Goal: Book appointment/travel/reservation

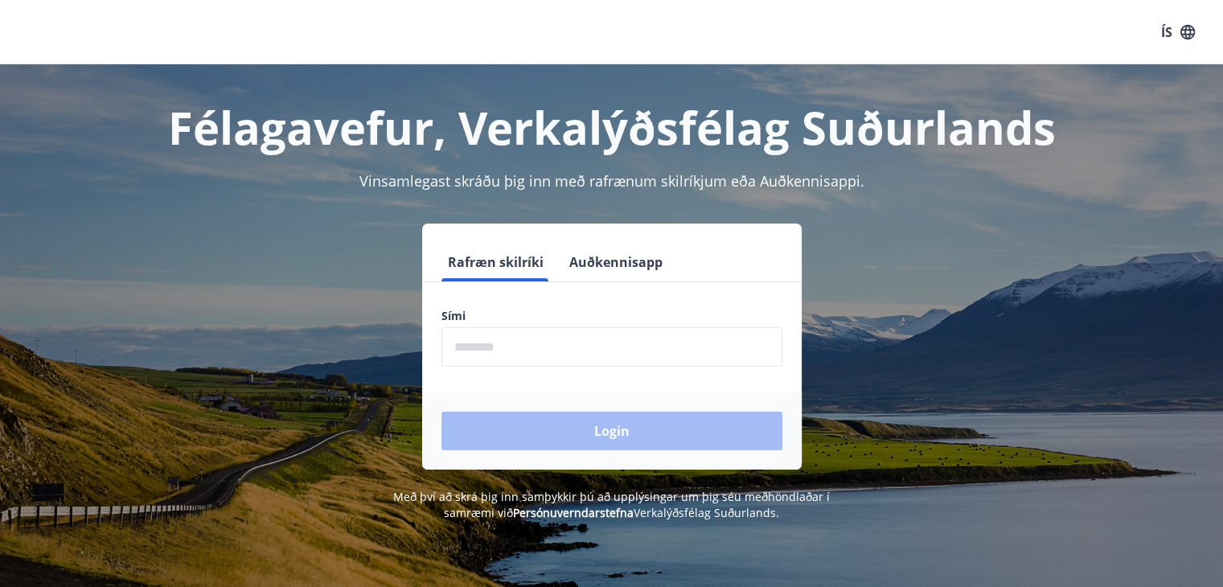
click at [680, 342] on input "phone" at bounding box center [612, 346] width 341 height 39
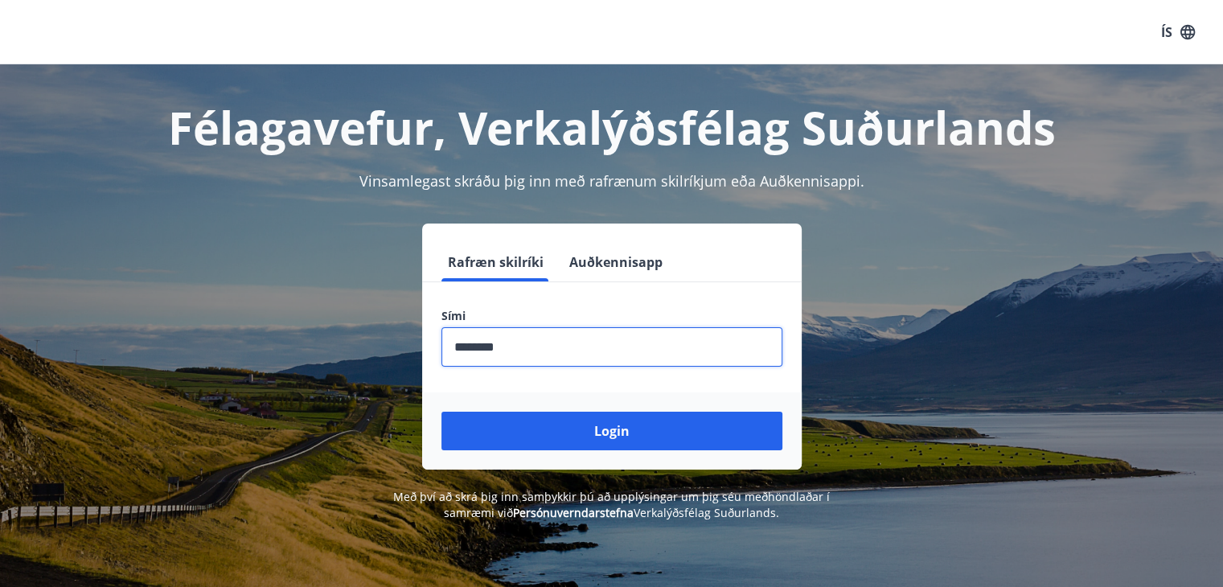
type input "********"
click at [442, 412] on button "Login" at bounding box center [612, 431] width 341 height 39
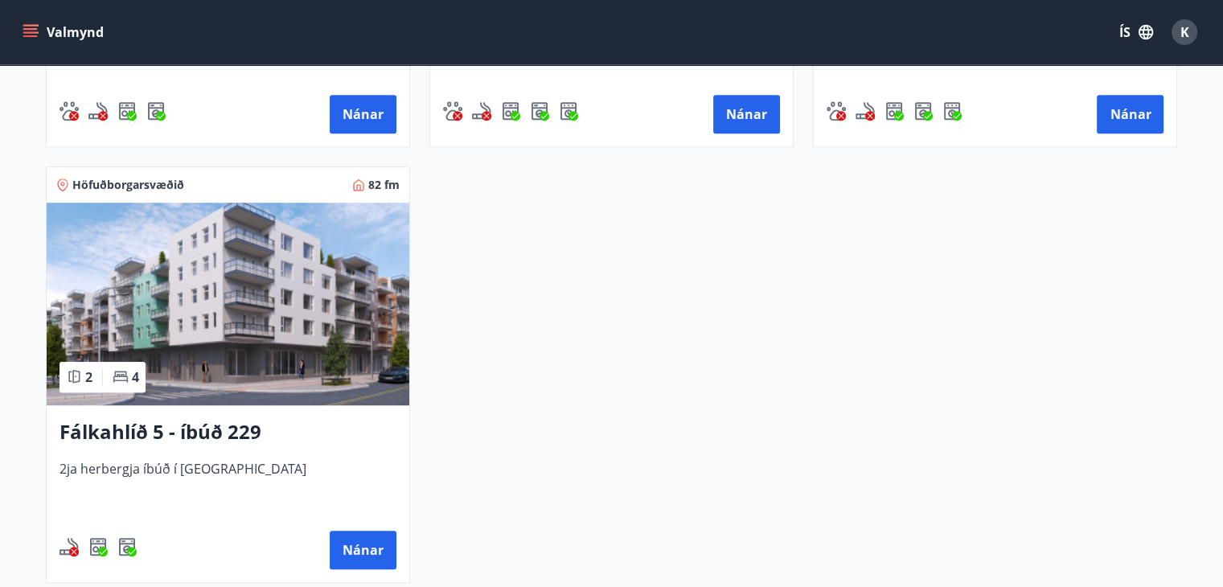
scroll to position [1113, 0]
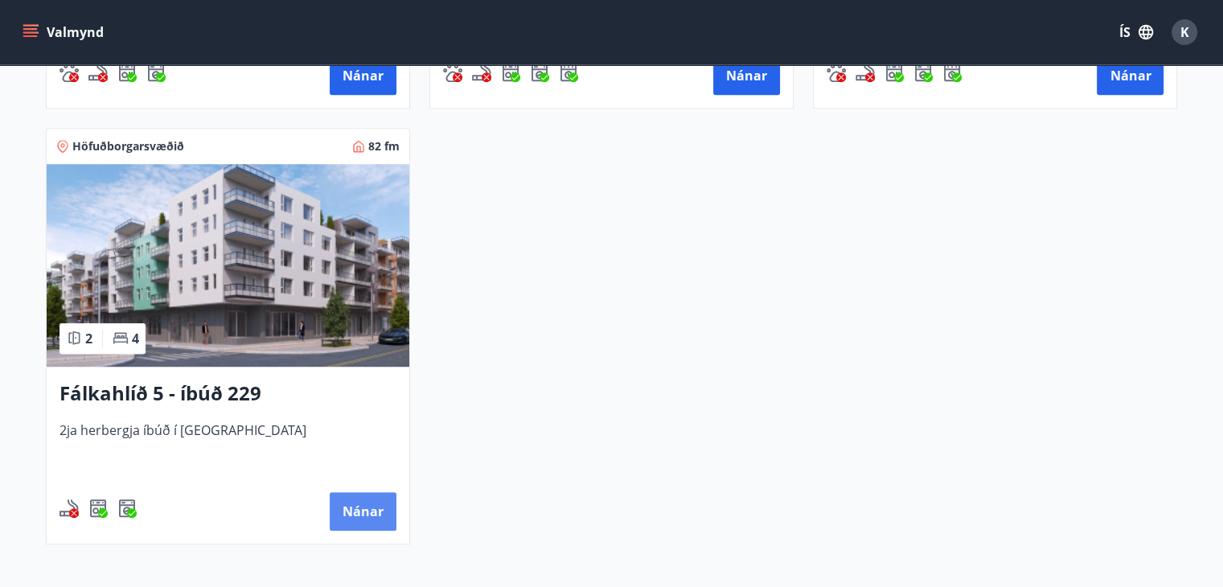
click at [376, 515] on button "Nánar" at bounding box center [363, 511] width 67 height 39
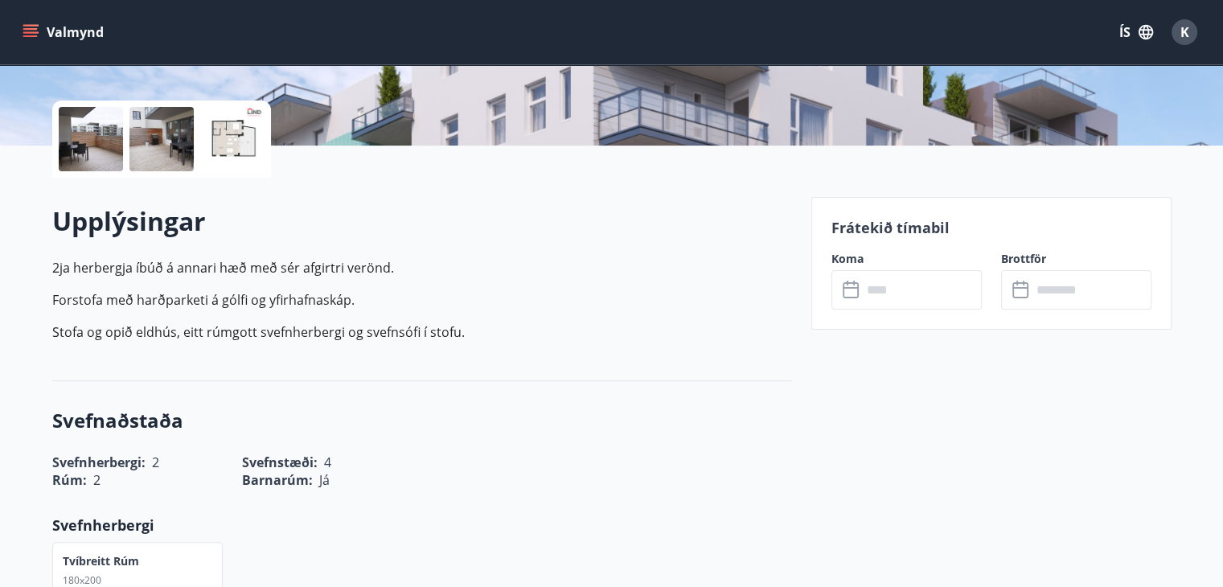
scroll to position [444, 0]
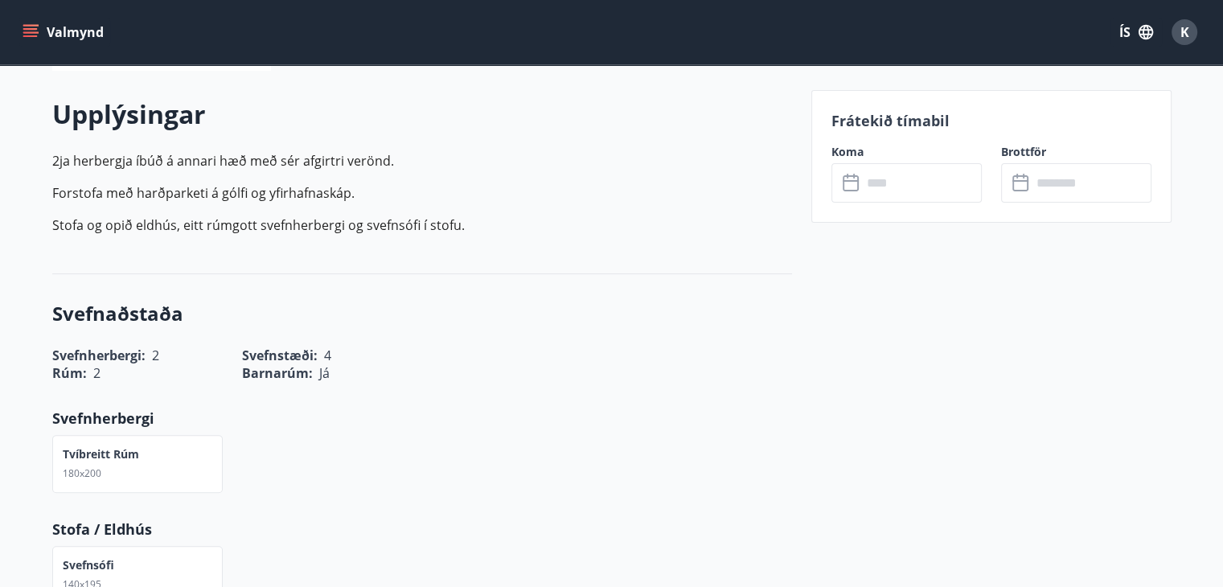
click at [920, 192] on input "text" at bounding box center [922, 182] width 120 height 39
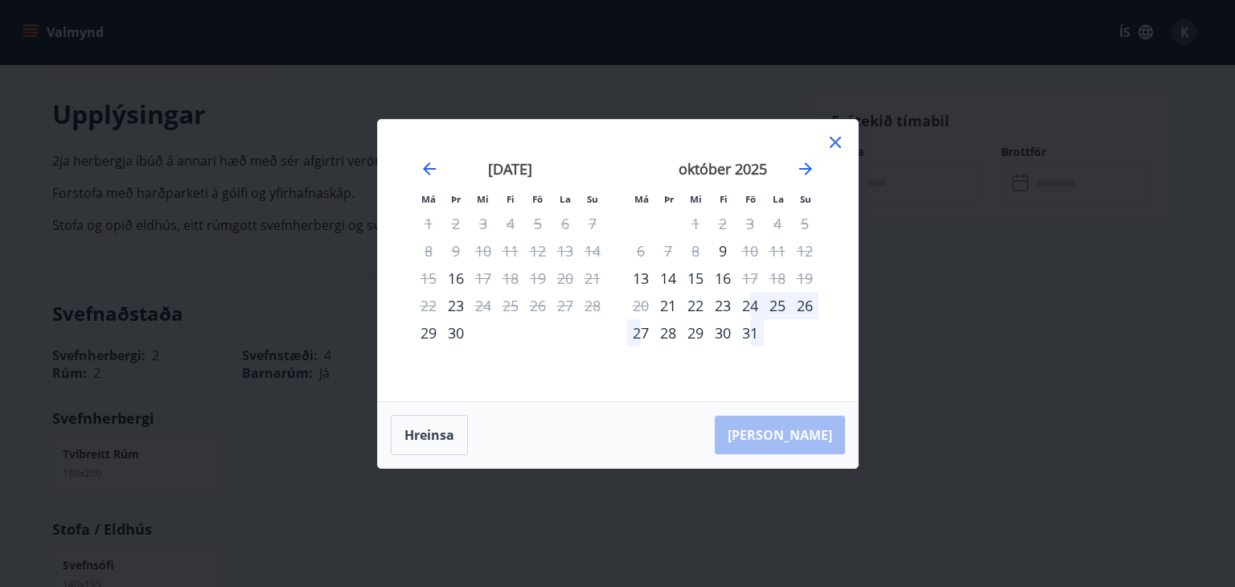
click at [838, 146] on icon at bounding box center [835, 142] width 19 height 19
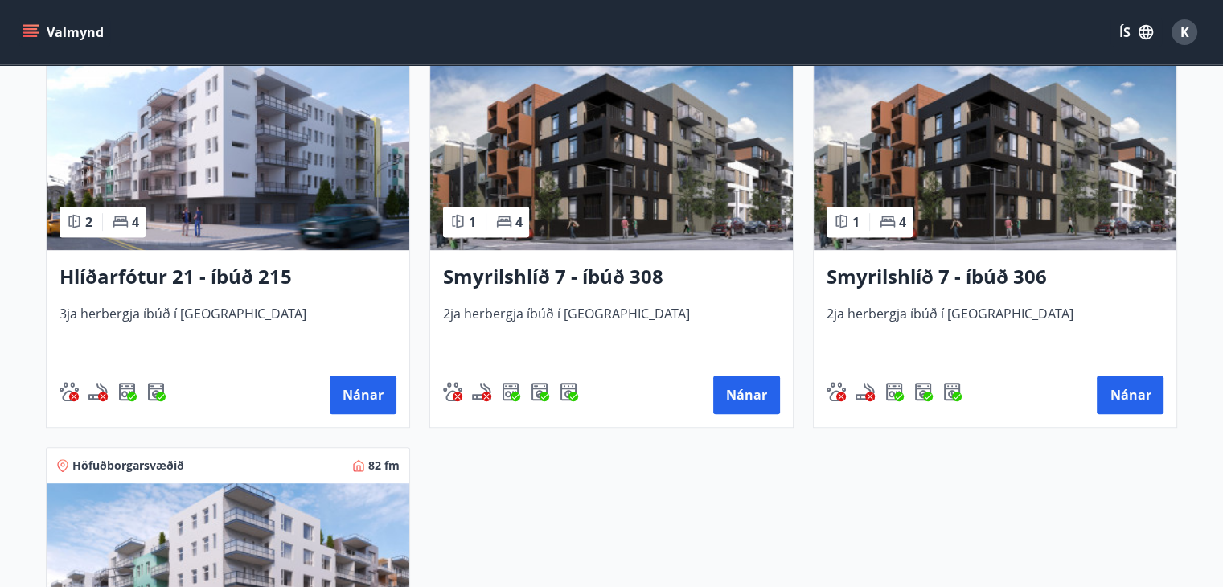
scroll to position [964, 0]
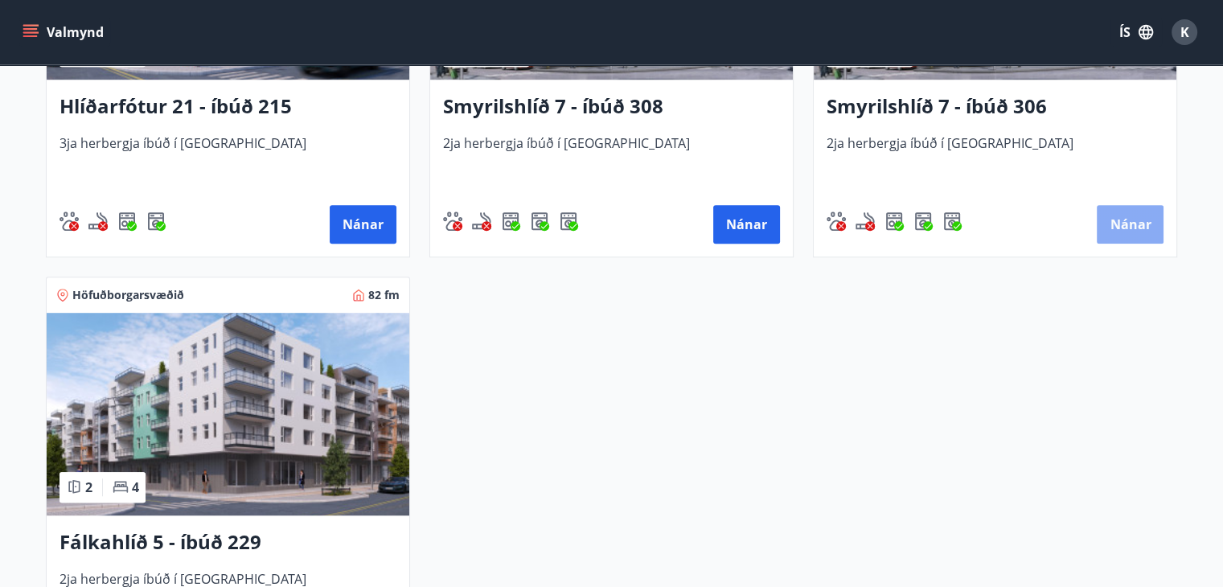
click at [1127, 229] on button "Nánar" at bounding box center [1130, 224] width 67 height 39
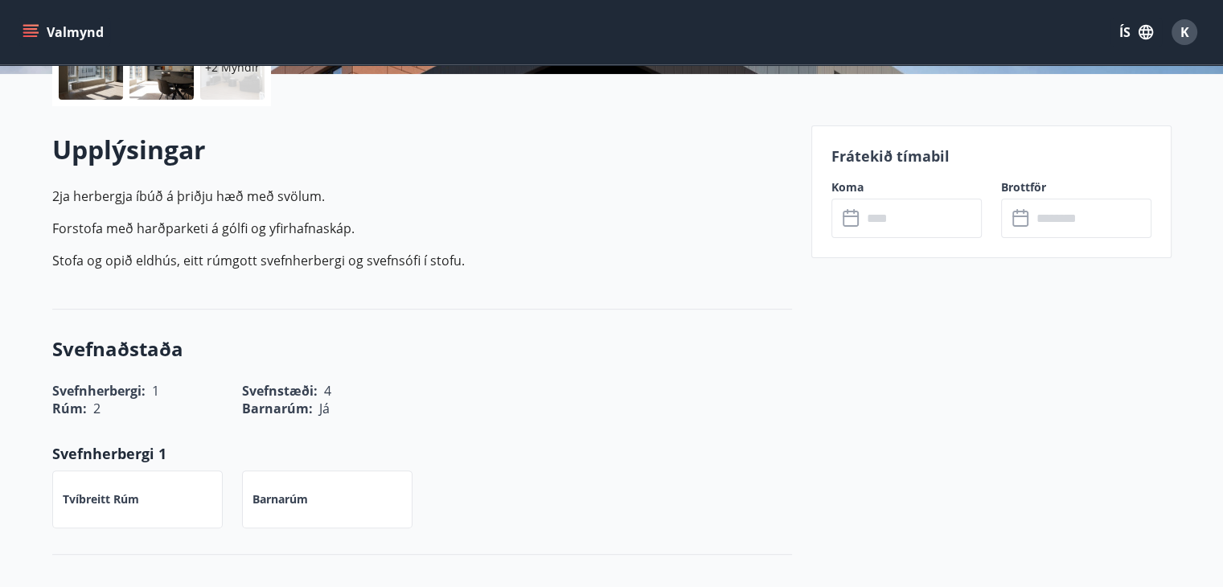
scroll to position [412, 0]
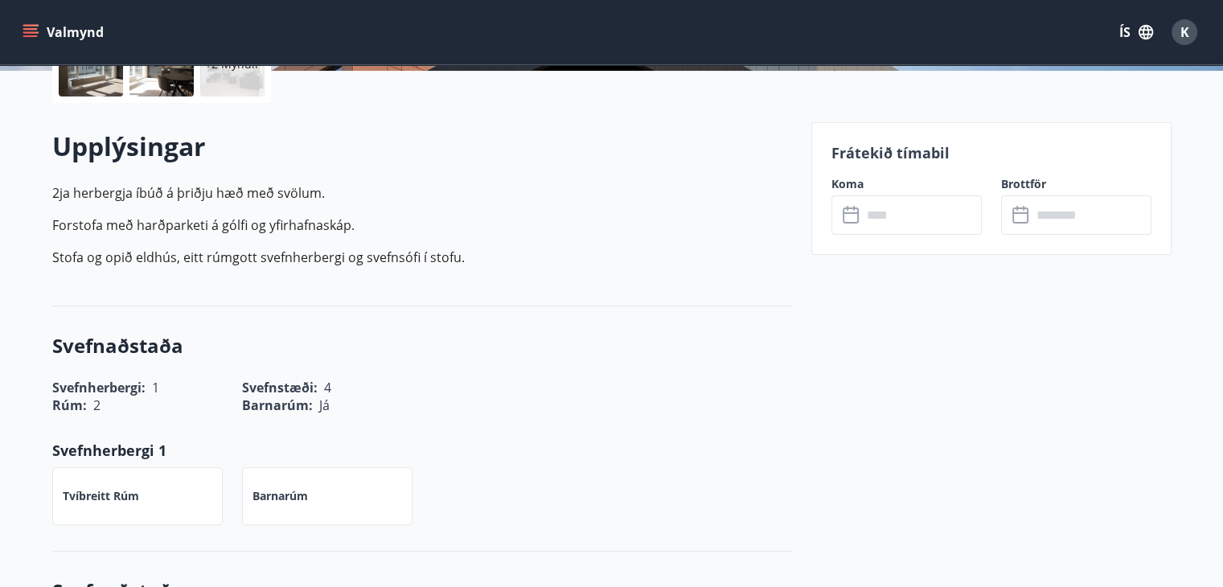
click at [936, 209] on input "text" at bounding box center [922, 214] width 120 height 39
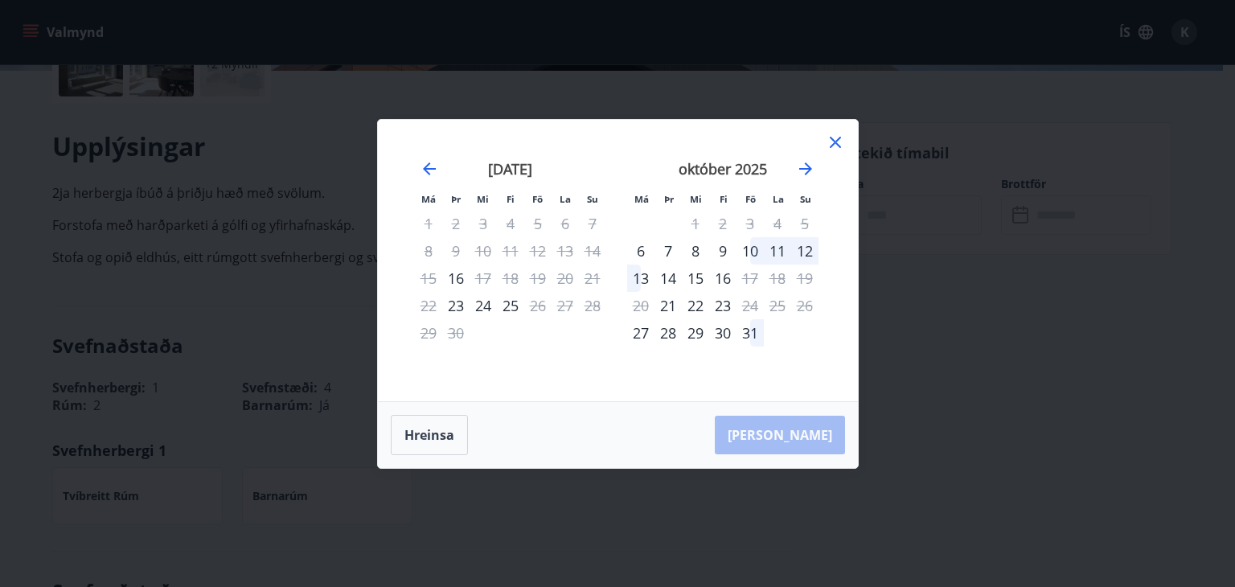
click at [752, 257] on div "10" at bounding box center [750, 250] width 27 height 27
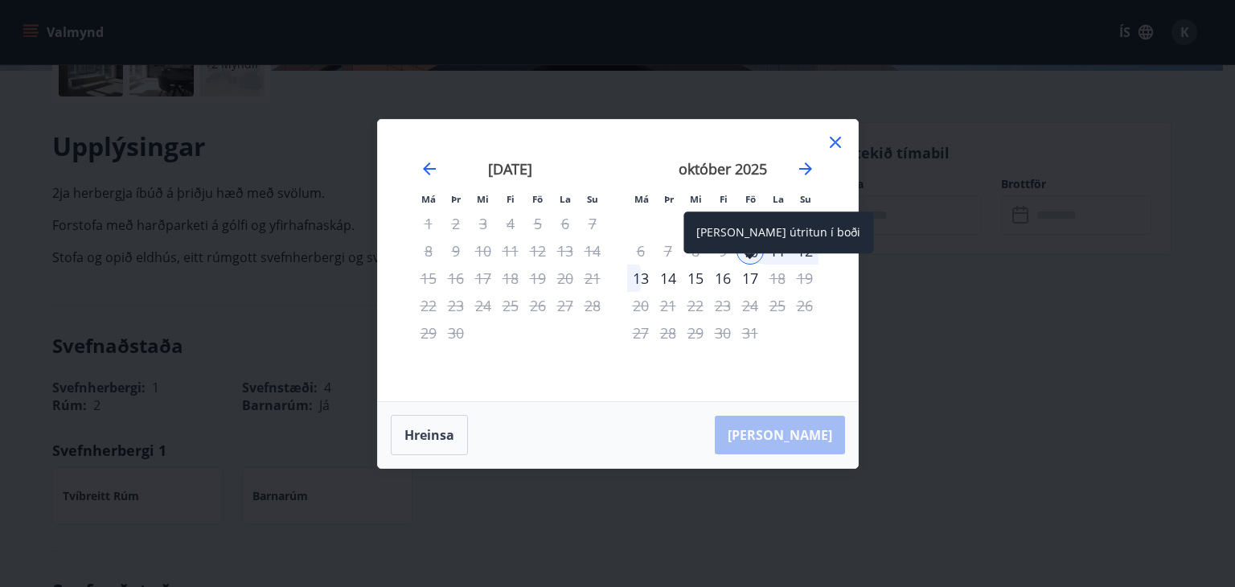
click at [748, 278] on div "17" at bounding box center [750, 278] width 27 height 27
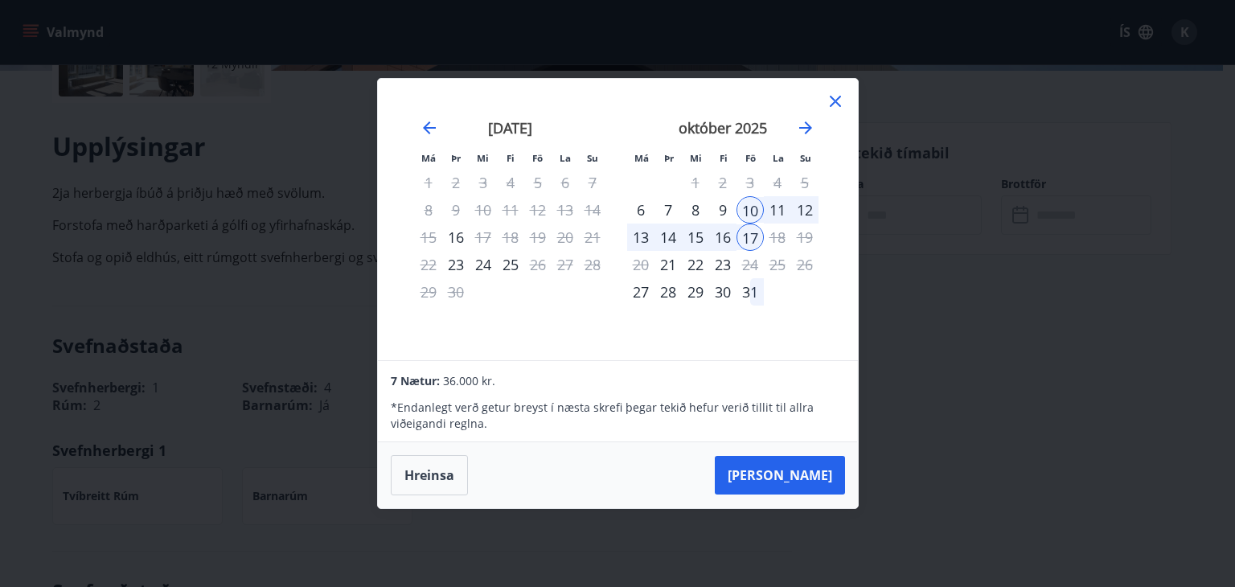
click at [695, 245] on div "15" at bounding box center [695, 237] width 27 height 27
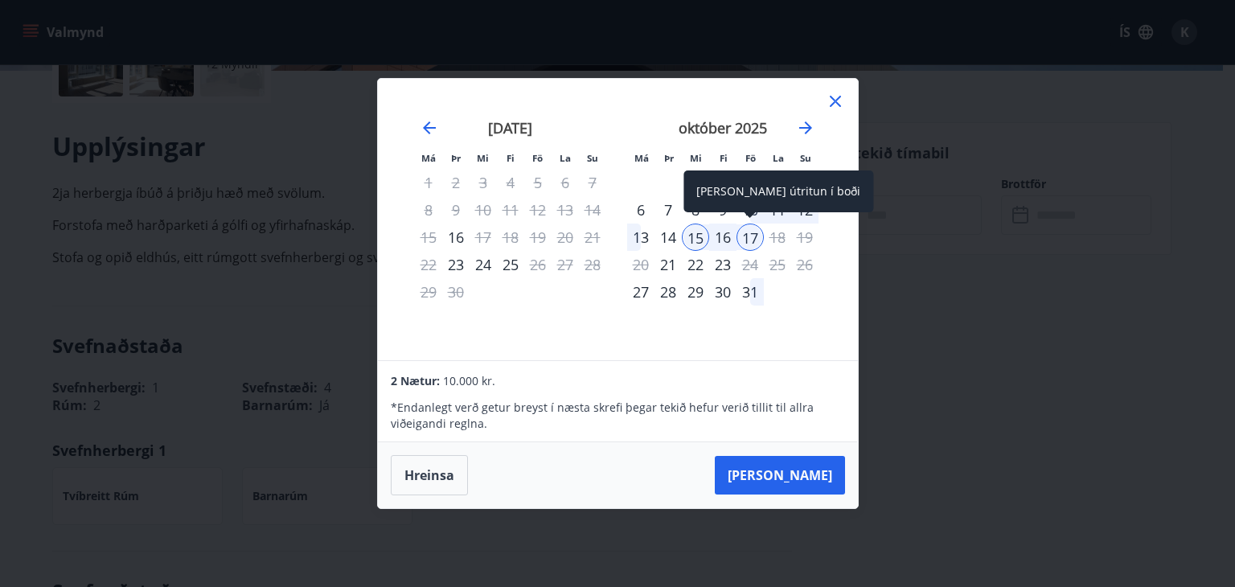
click at [751, 213] on span at bounding box center [750, 216] width 11 height 8
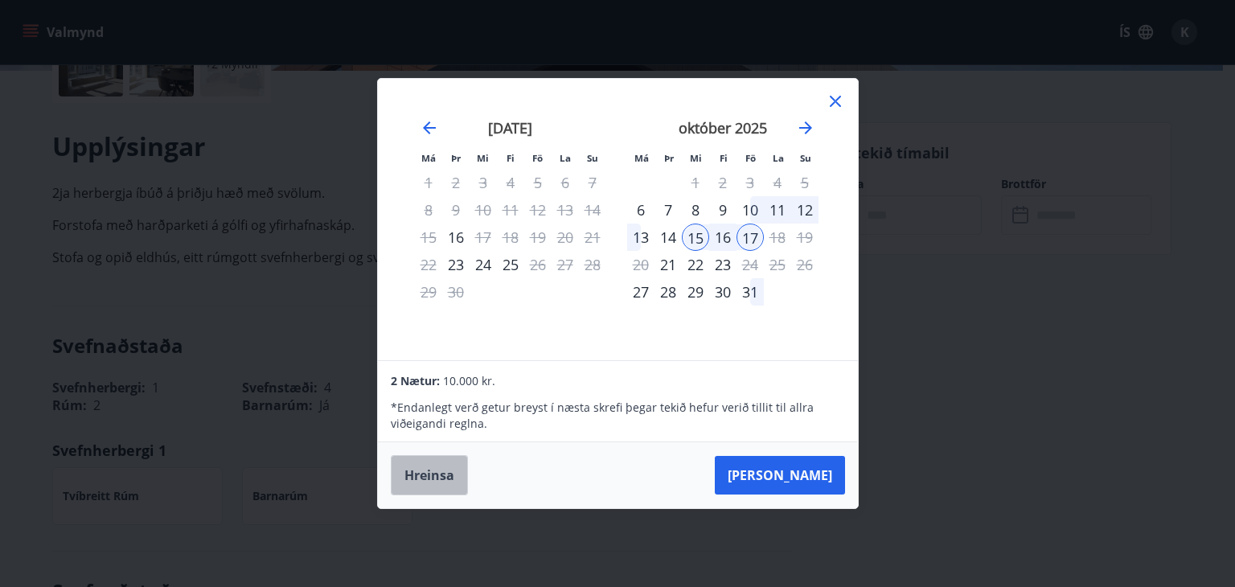
click at [448, 471] on button "Hreinsa" at bounding box center [429, 475] width 77 height 40
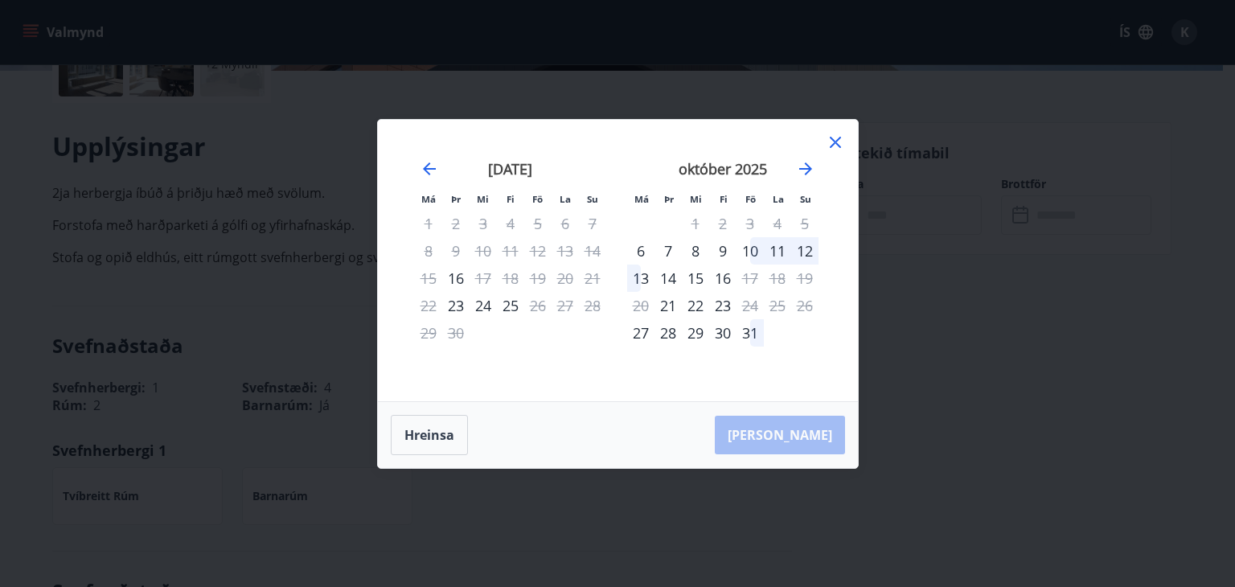
click at [750, 252] on div "10" at bounding box center [750, 250] width 27 height 27
click at [692, 274] on div "15" at bounding box center [695, 278] width 27 height 27
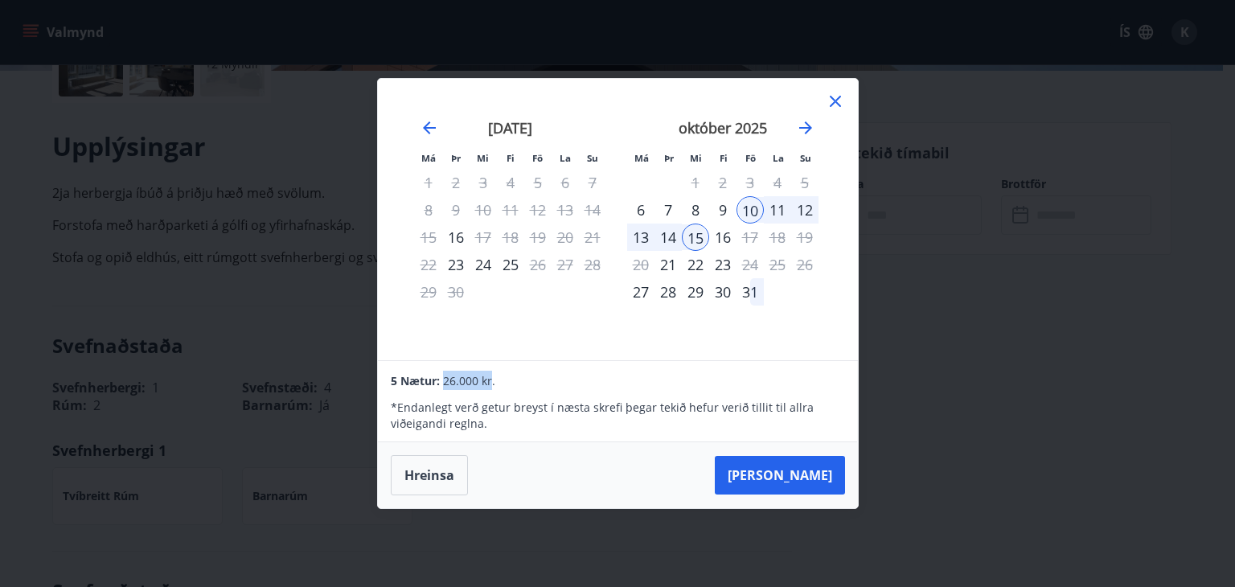
drag, startPoint x: 444, startPoint y: 380, endPoint x: 489, endPoint y: 385, distance: 45.3
click at [489, 385] on span "26.000 kr." at bounding box center [469, 380] width 52 height 15
click at [507, 385] on div "5 Nætur: 26.000 kr." at bounding box center [618, 380] width 454 height 19
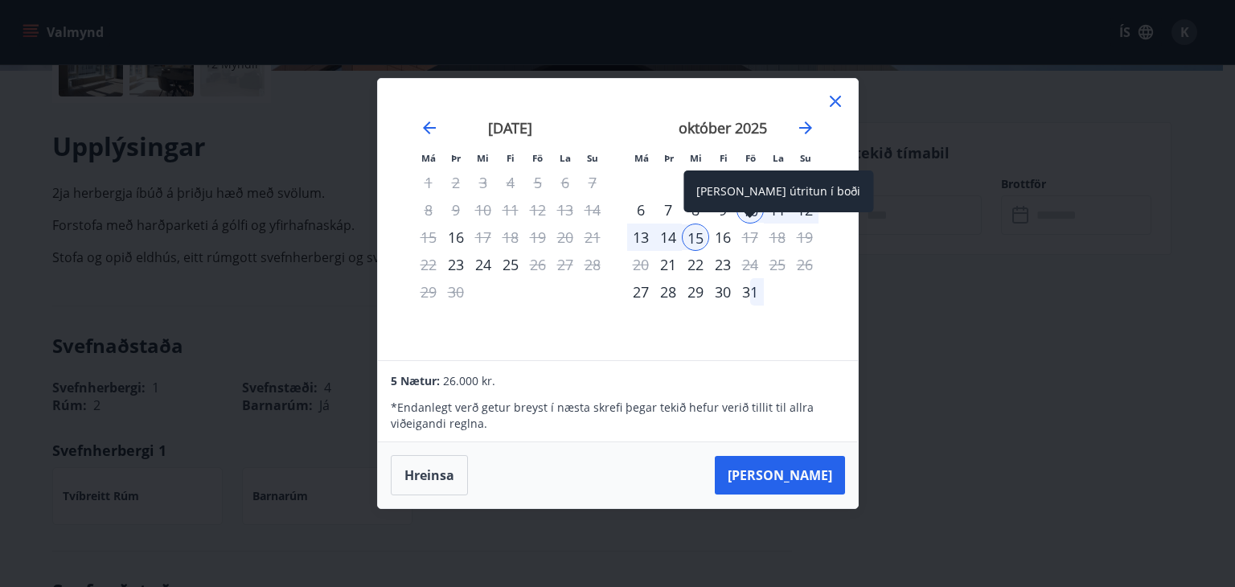
click at [748, 245] on div "17" at bounding box center [750, 237] width 27 height 27
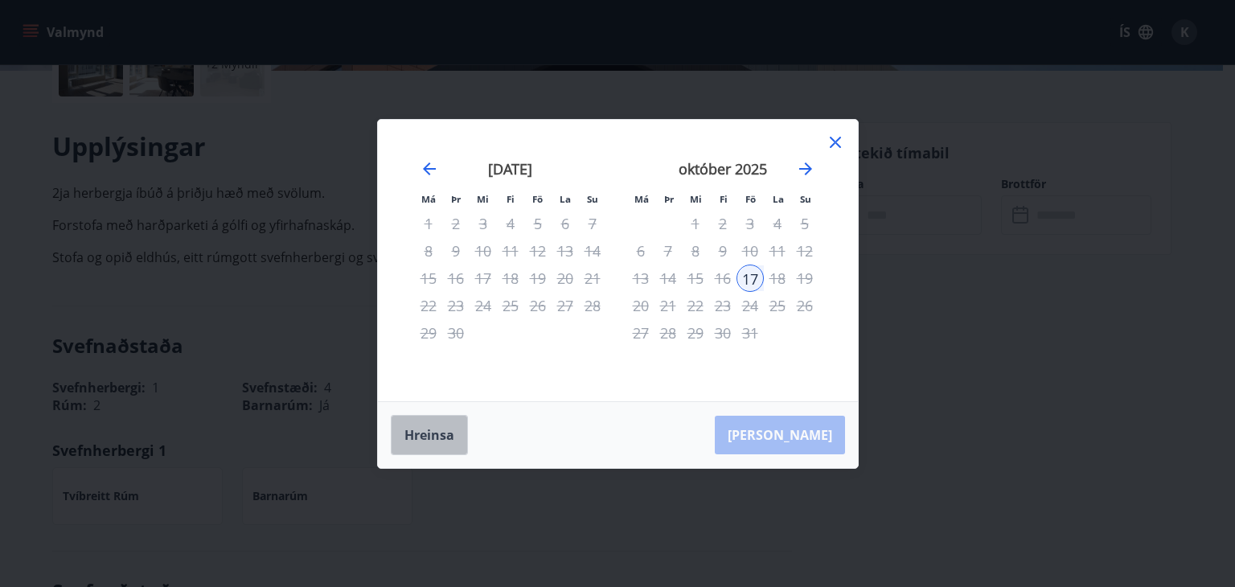
click at [440, 430] on button "Hreinsa" at bounding box center [429, 435] width 77 height 40
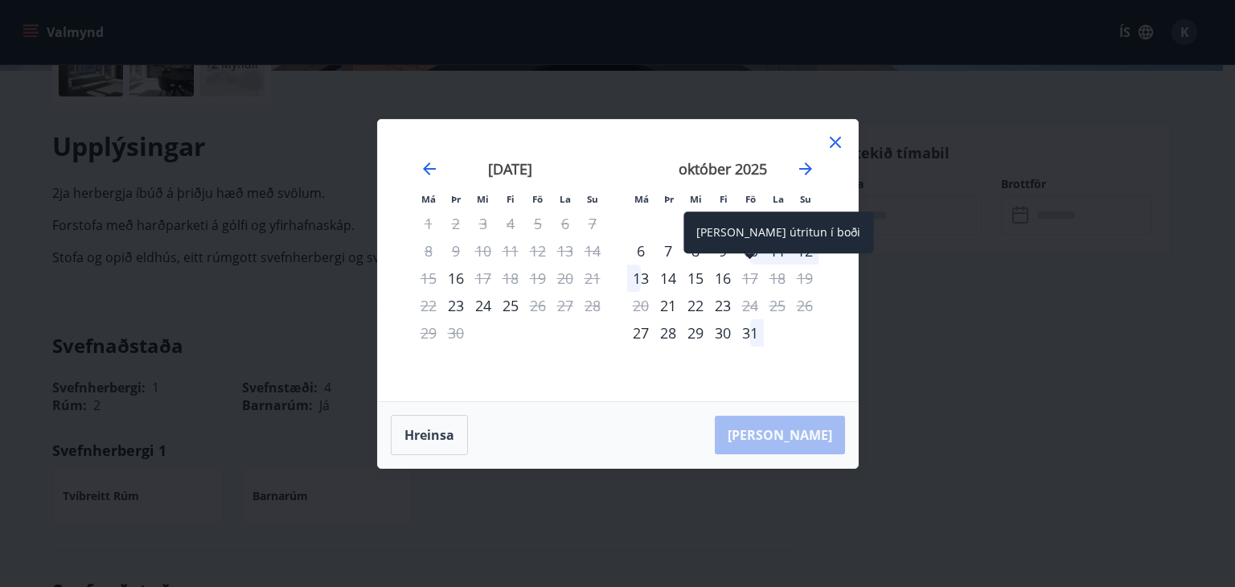
click at [756, 250] on div "[PERSON_NAME] útritun í boði" at bounding box center [779, 233] width 190 height 42
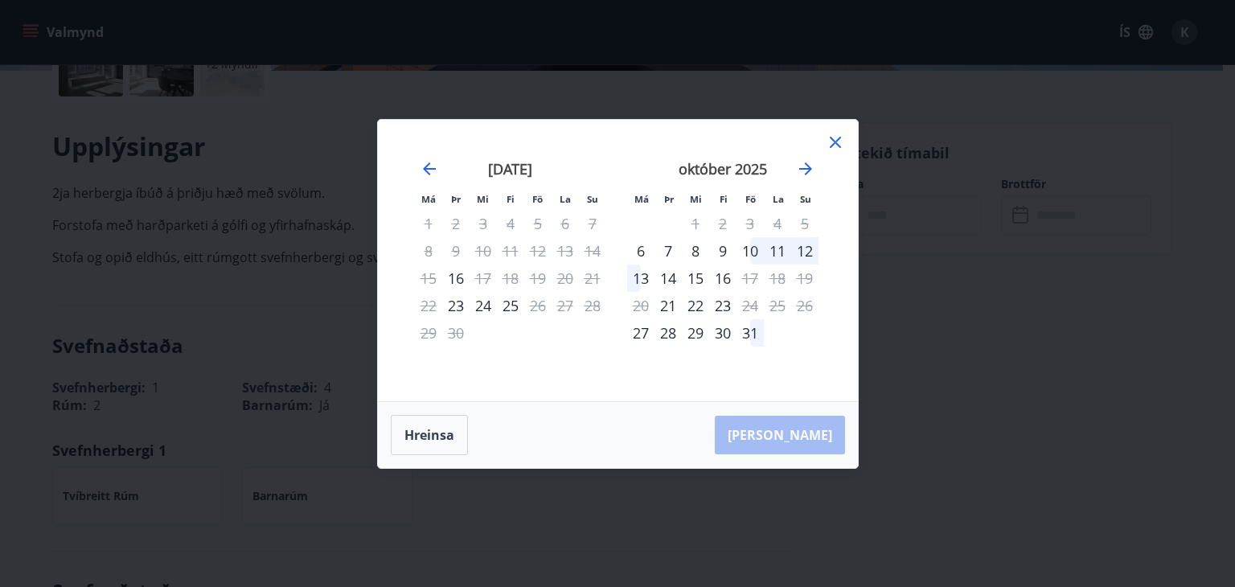
click at [754, 252] on div "10" at bounding box center [750, 250] width 27 height 27
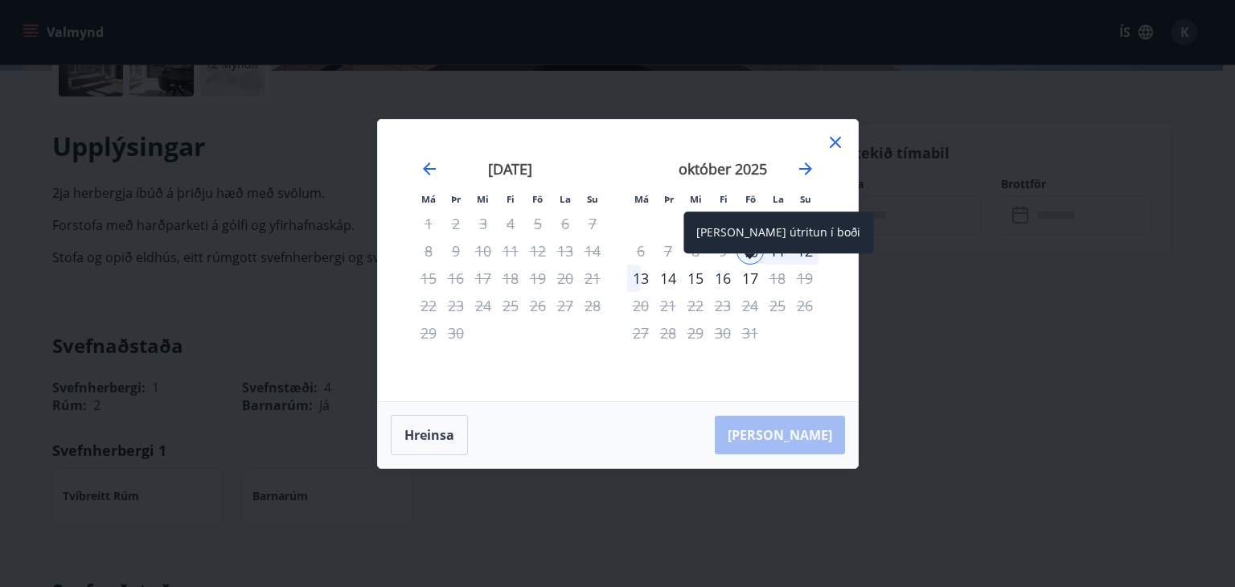
click at [750, 283] on div "17" at bounding box center [750, 278] width 27 height 27
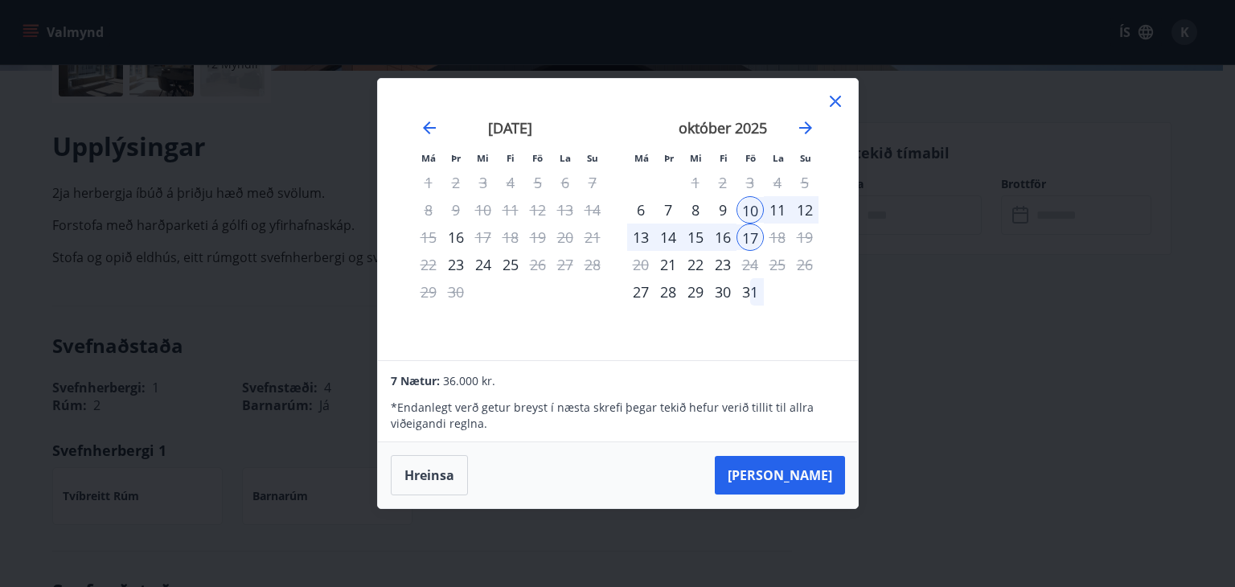
click at [829, 105] on icon at bounding box center [835, 101] width 19 height 19
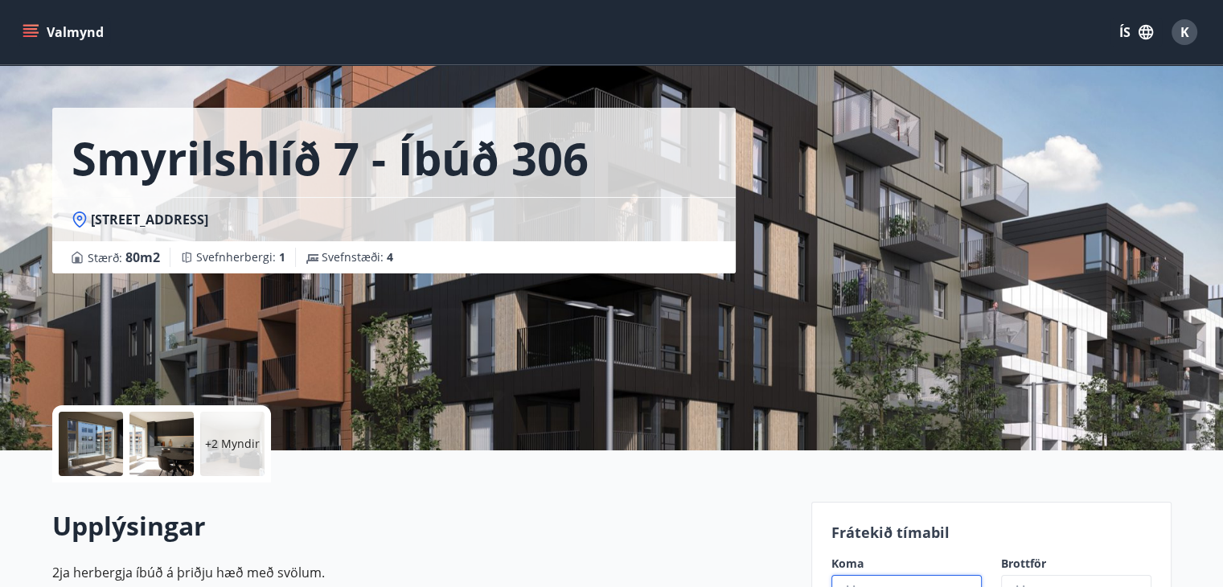
scroll to position [0, 0]
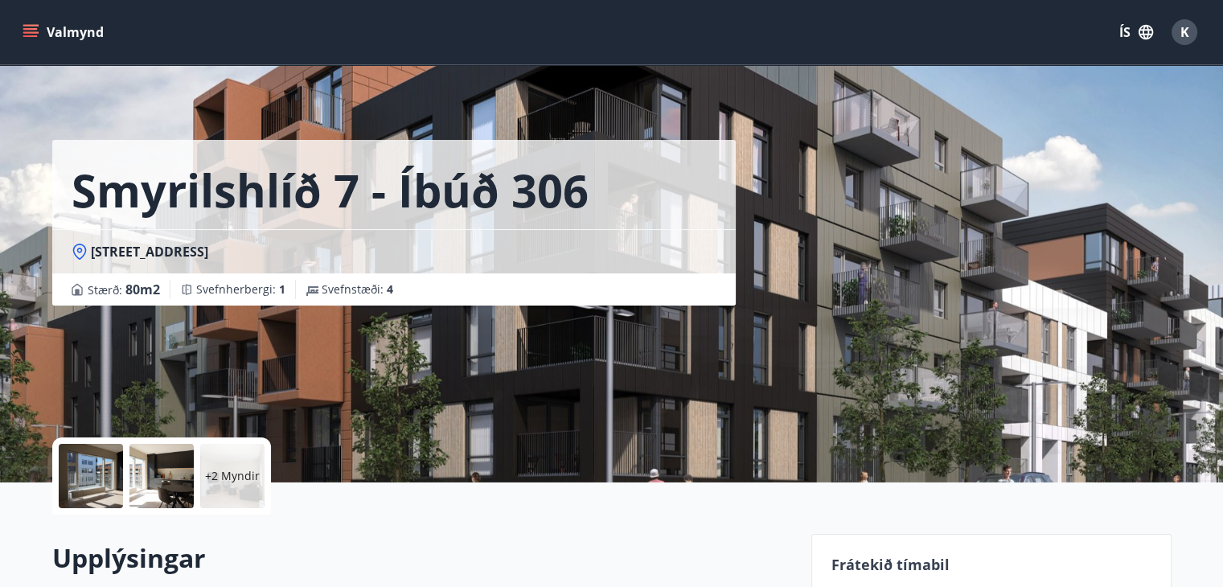
click at [97, 475] on div at bounding box center [91, 476] width 64 height 64
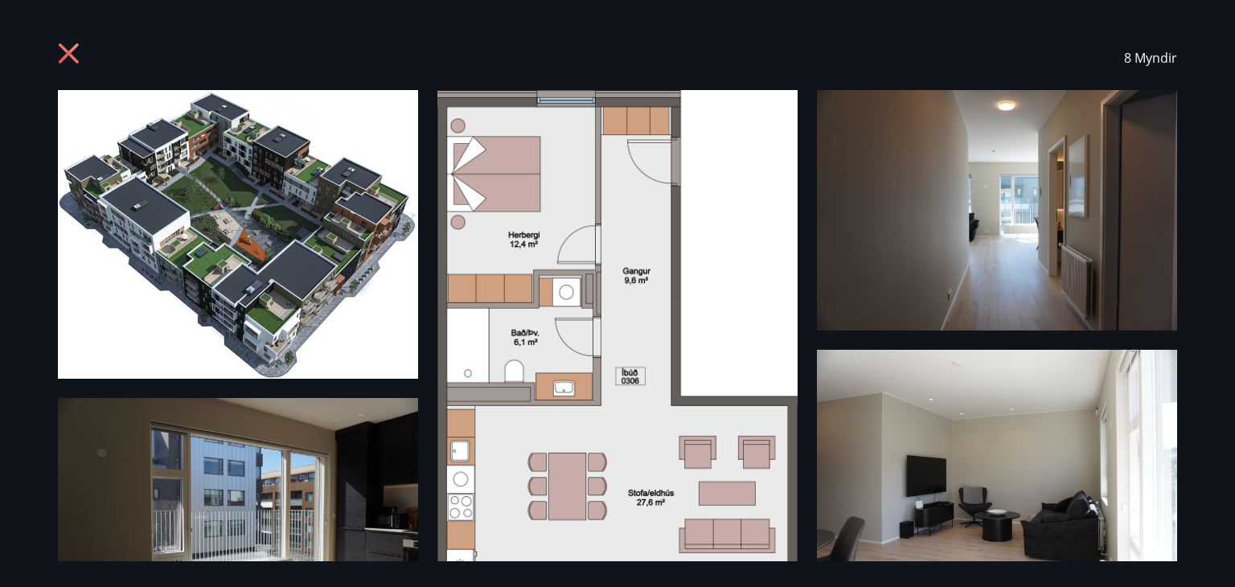
click at [66, 62] on icon at bounding box center [71, 56] width 26 height 26
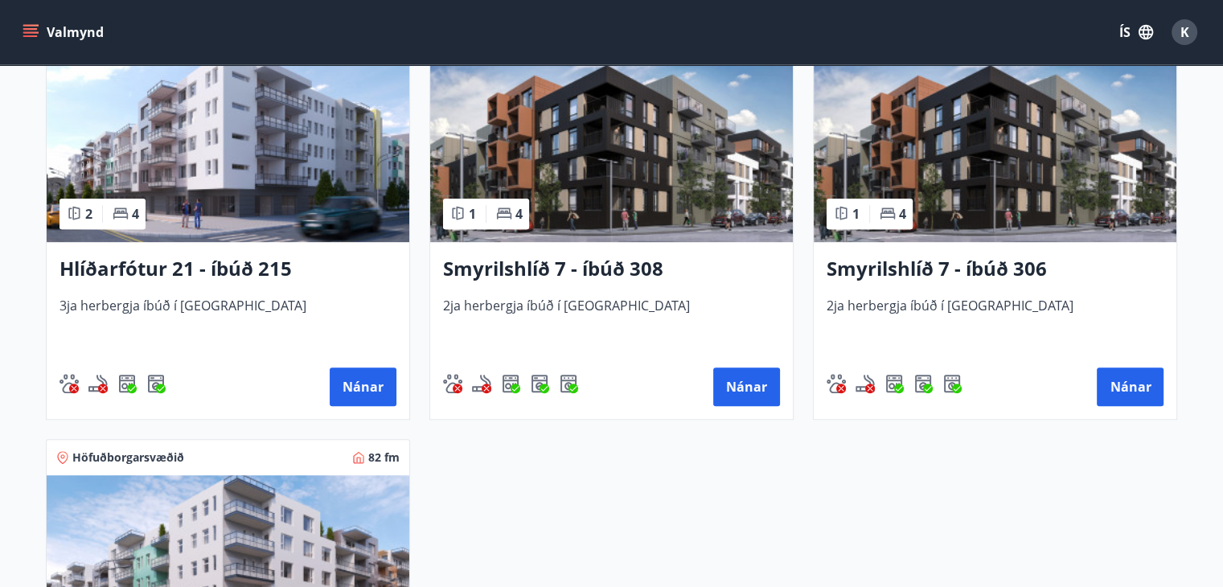
scroll to position [852, 0]
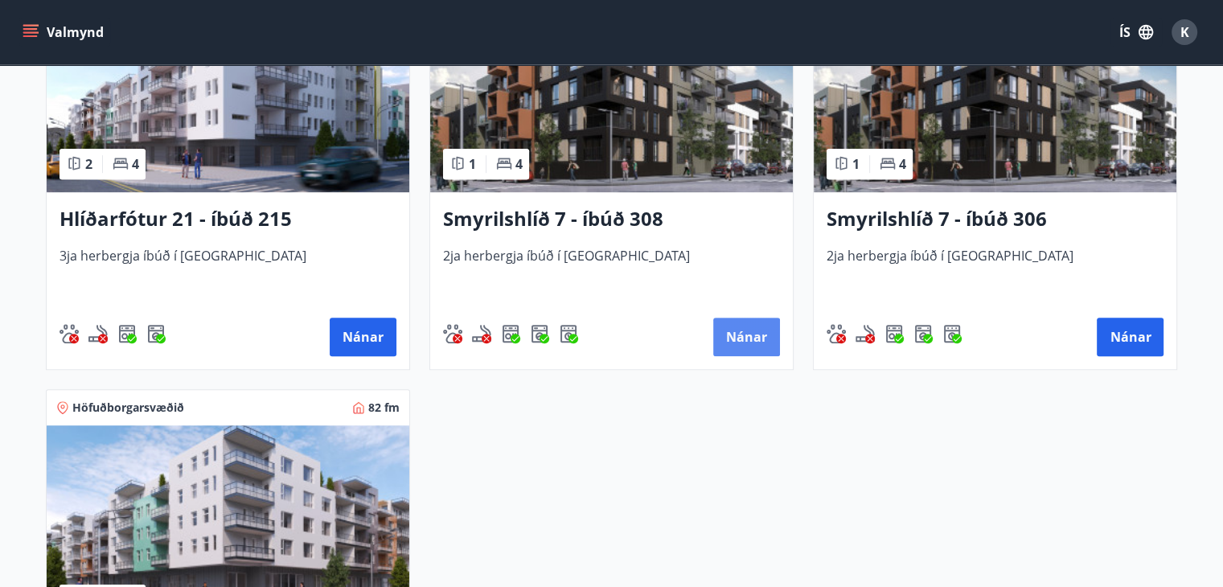
click at [743, 350] on button "Nánar" at bounding box center [746, 337] width 67 height 39
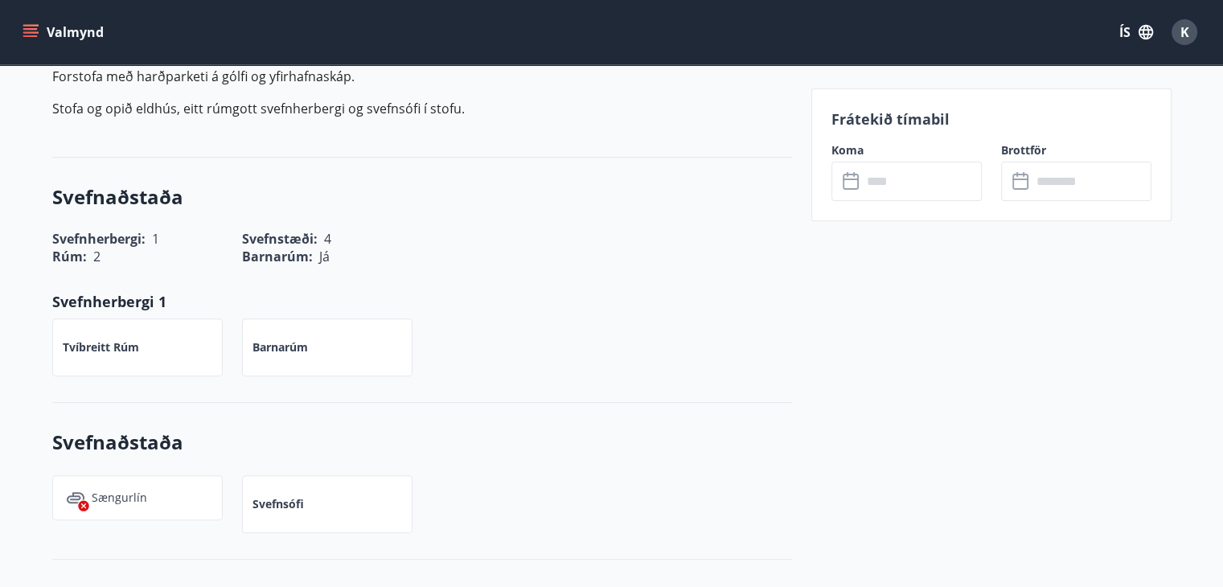
scroll to position [476, 0]
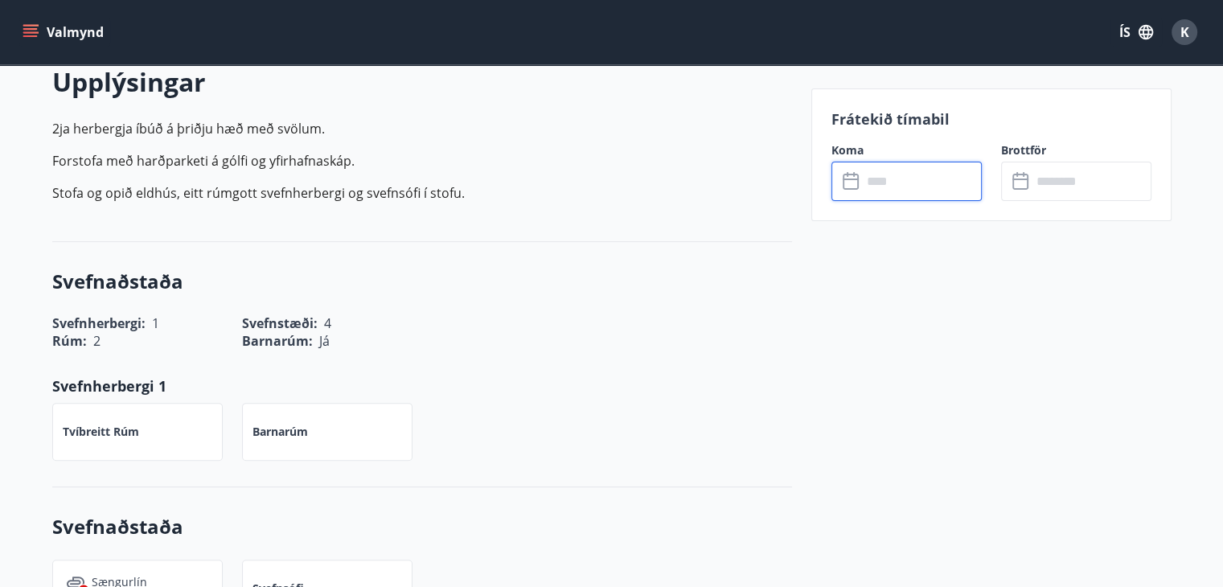
click at [927, 178] on input "text" at bounding box center [922, 181] width 120 height 39
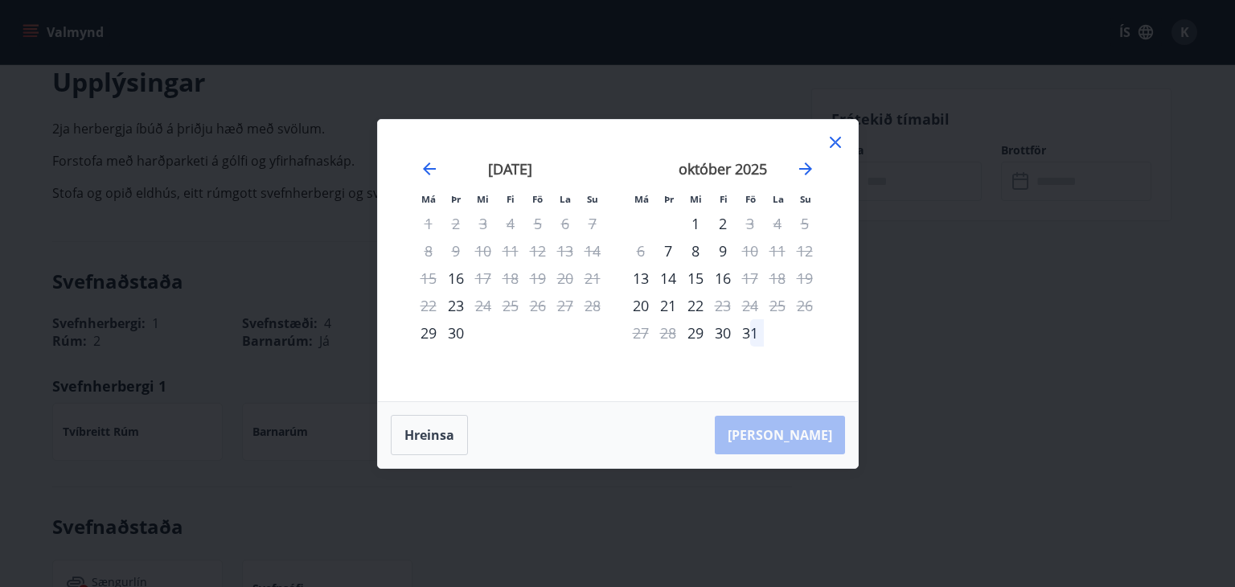
click at [832, 149] on icon at bounding box center [835, 142] width 19 height 19
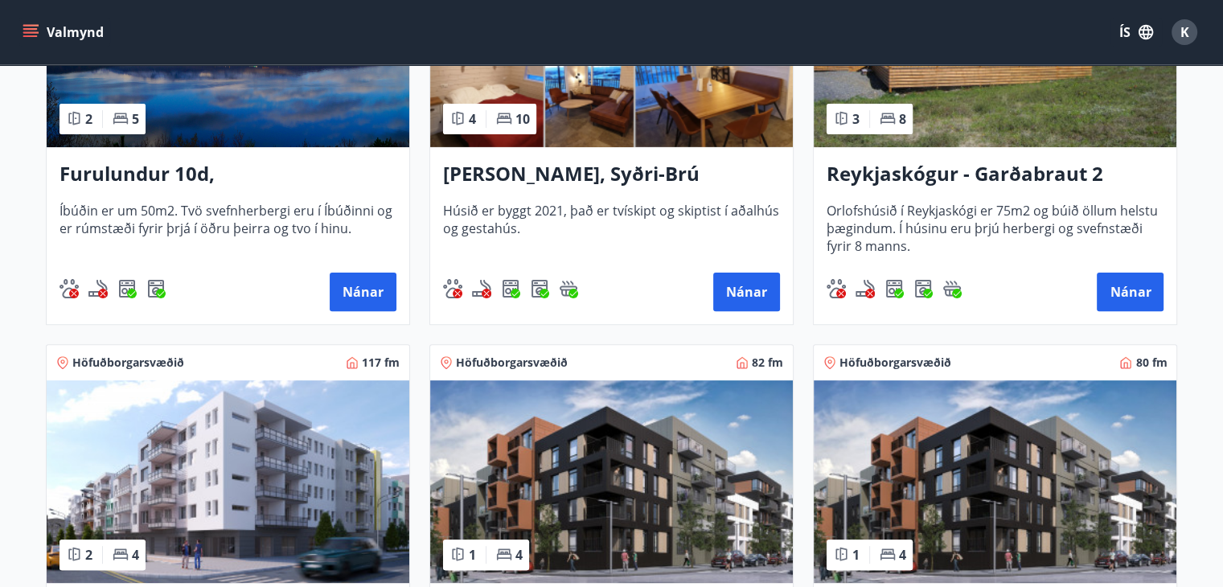
scroll to position [721, 0]
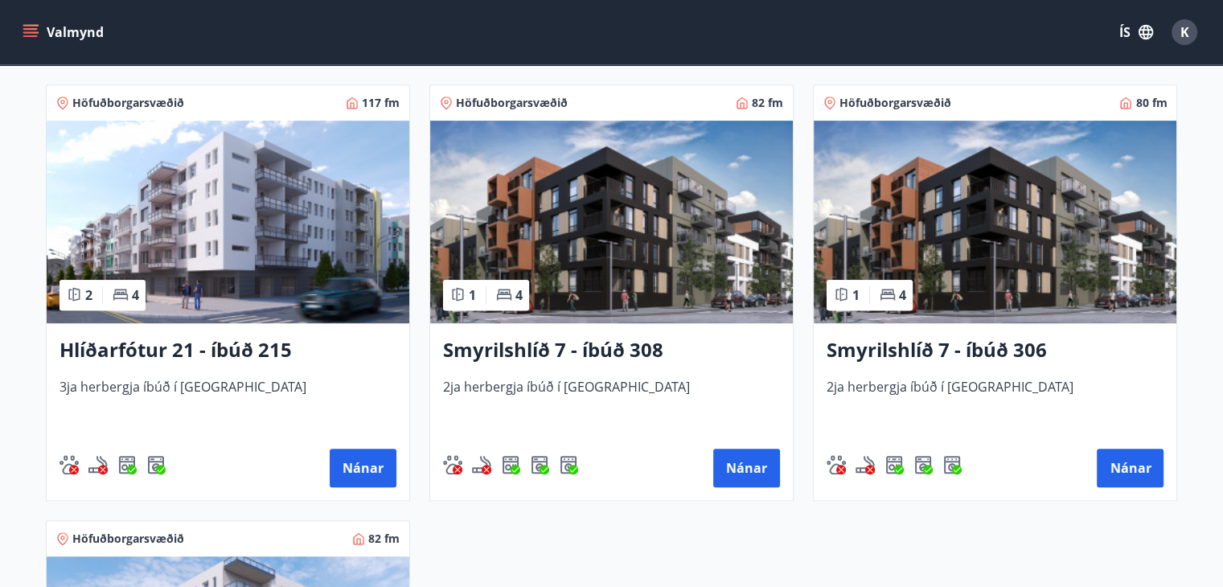
click at [195, 297] on img at bounding box center [228, 222] width 363 height 203
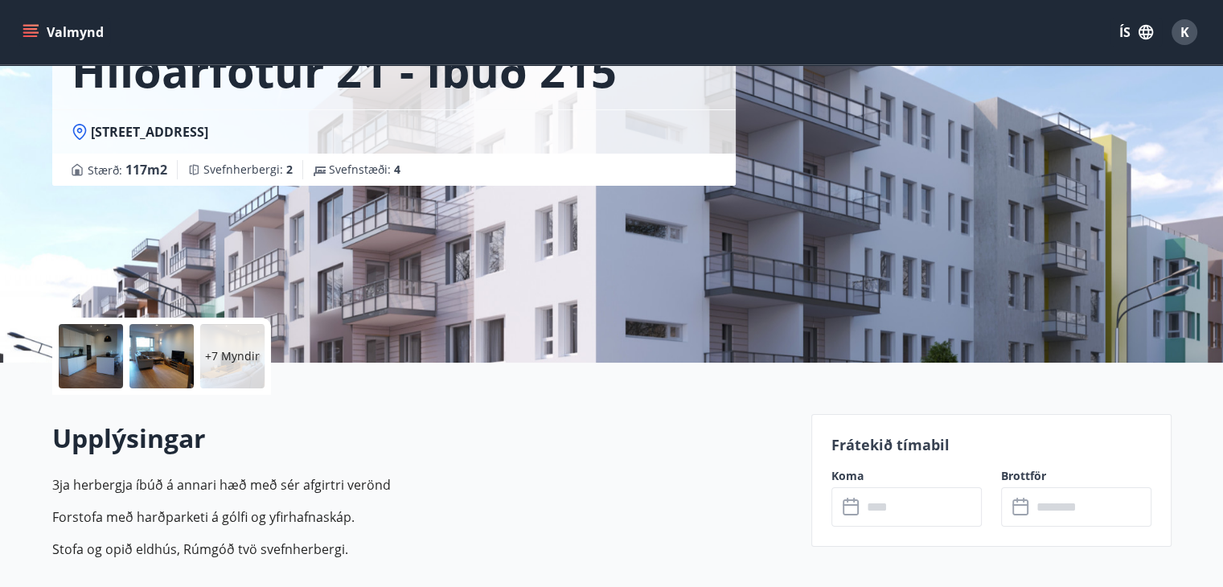
scroll to position [350, 0]
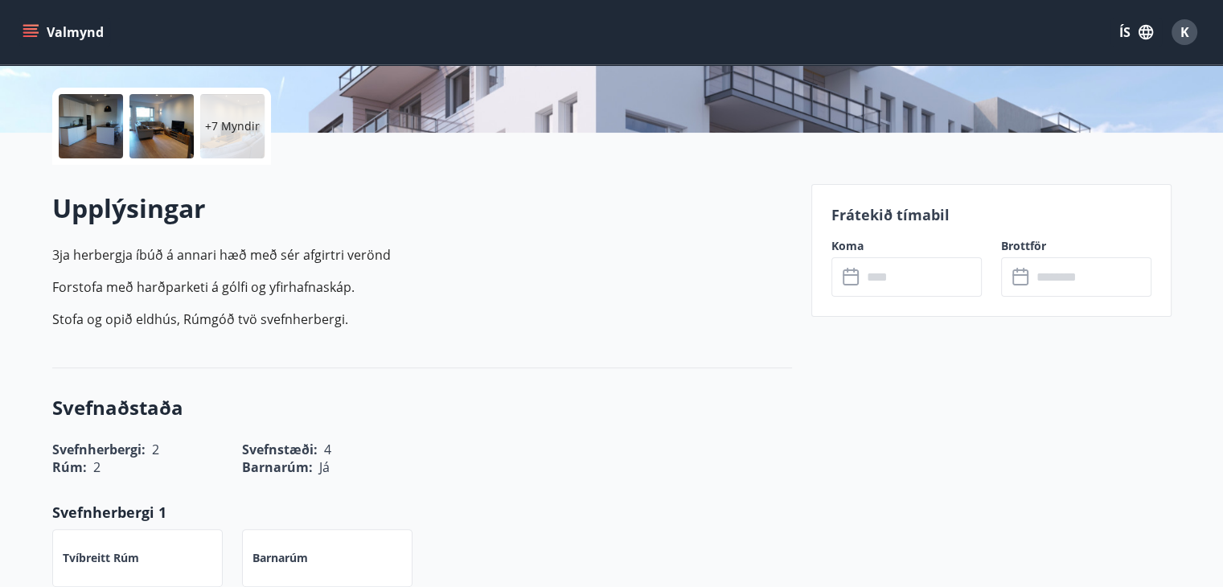
click at [846, 276] on icon at bounding box center [852, 277] width 19 height 19
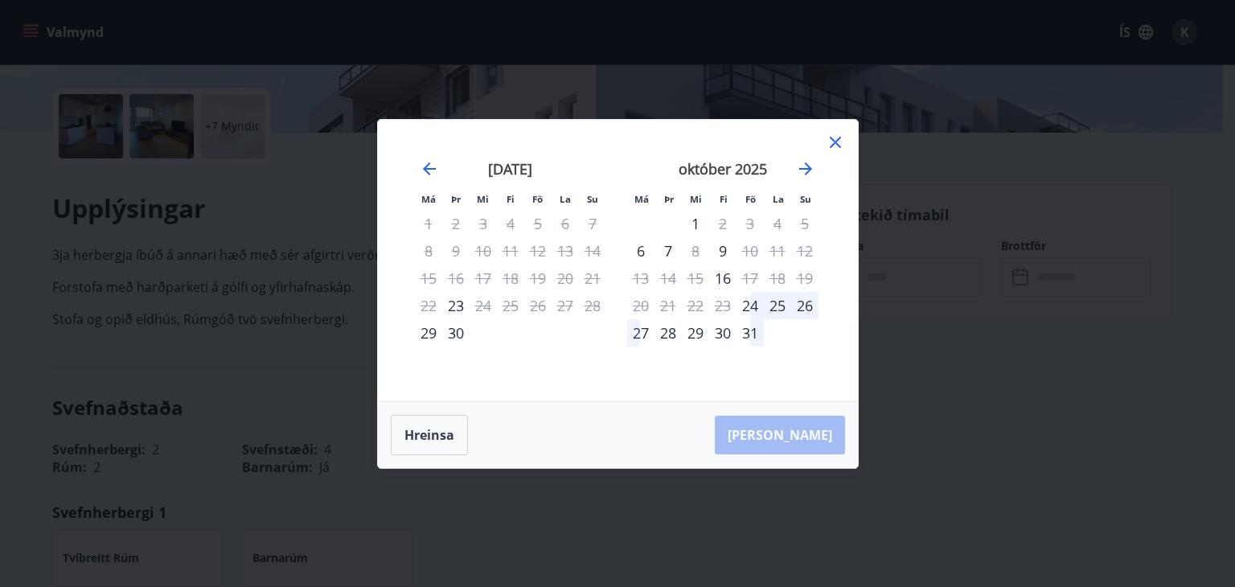
click at [828, 143] on icon at bounding box center [835, 142] width 19 height 19
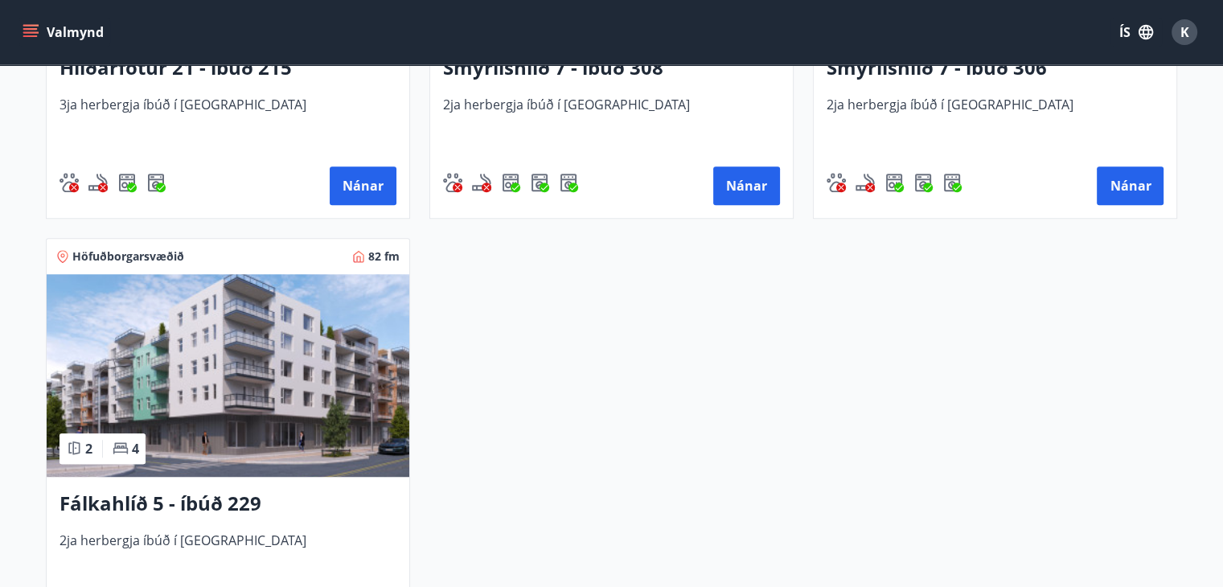
scroll to position [817, 0]
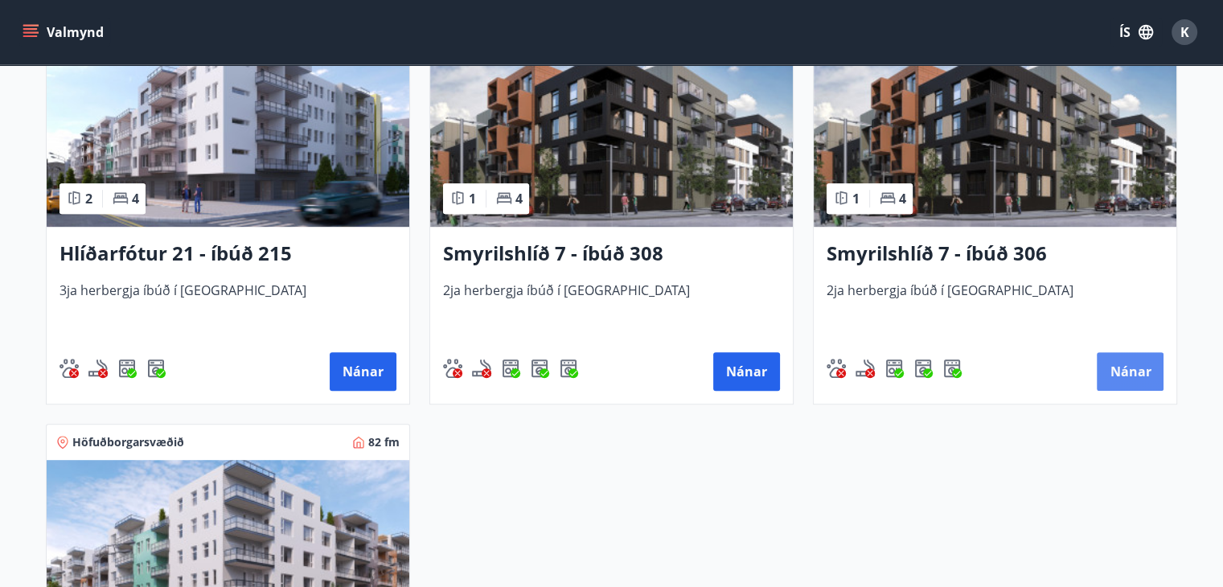
click at [1124, 355] on button "Nánar" at bounding box center [1130, 371] width 67 height 39
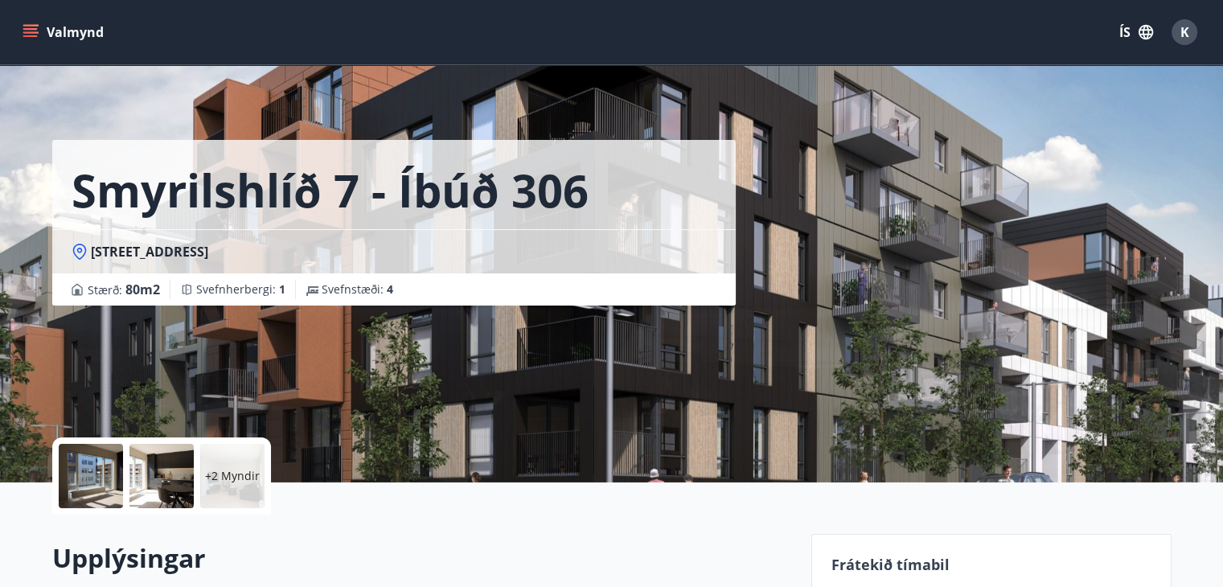
click at [89, 502] on div at bounding box center [91, 476] width 64 height 64
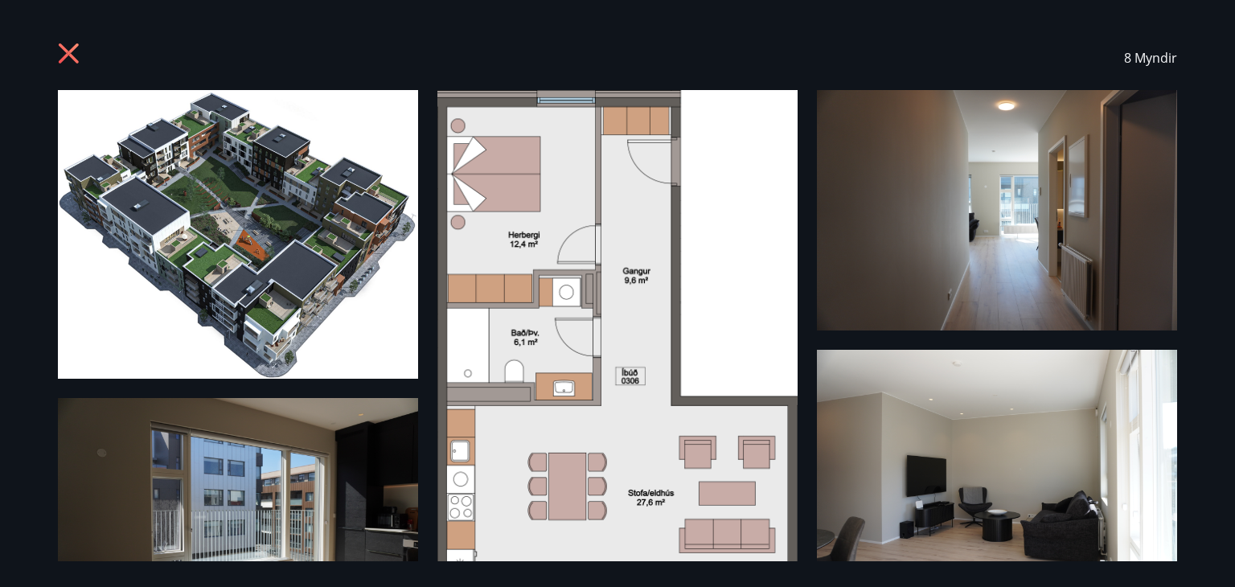
click at [988, 227] on img at bounding box center [997, 210] width 360 height 240
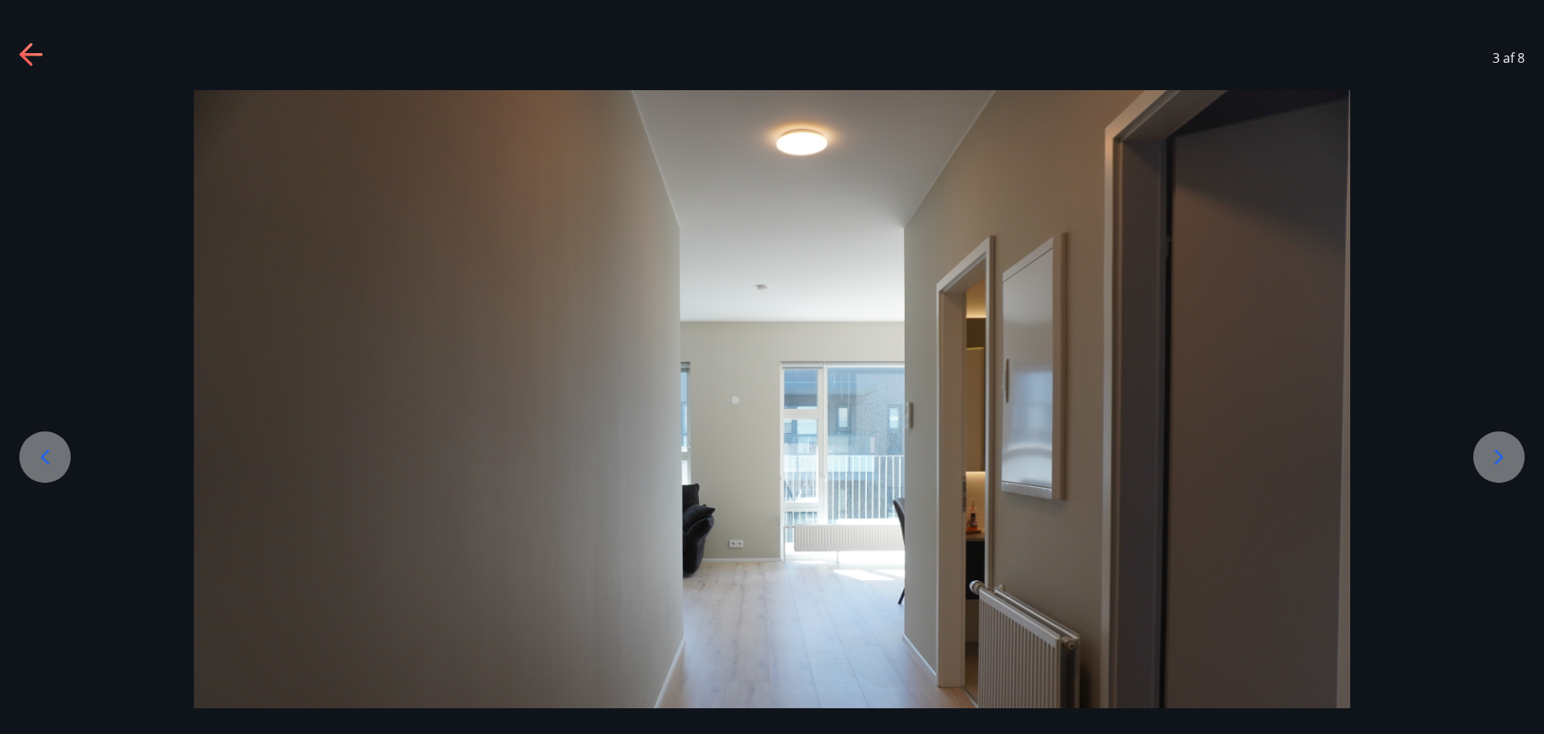
click at [1235, 466] on icon at bounding box center [1499, 457] width 26 height 26
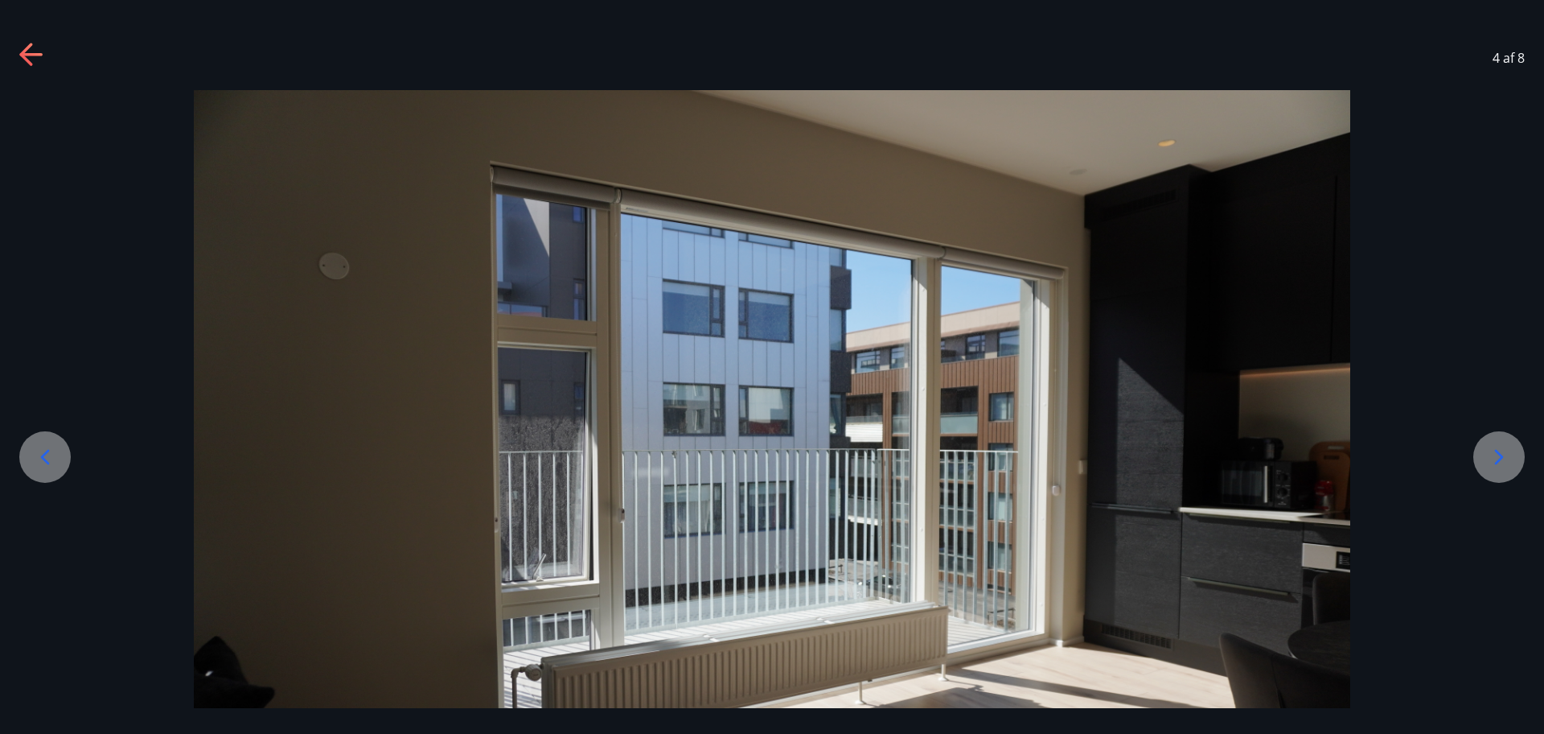
click at [1235, 466] on icon at bounding box center [1499, 457] width 26 height 26
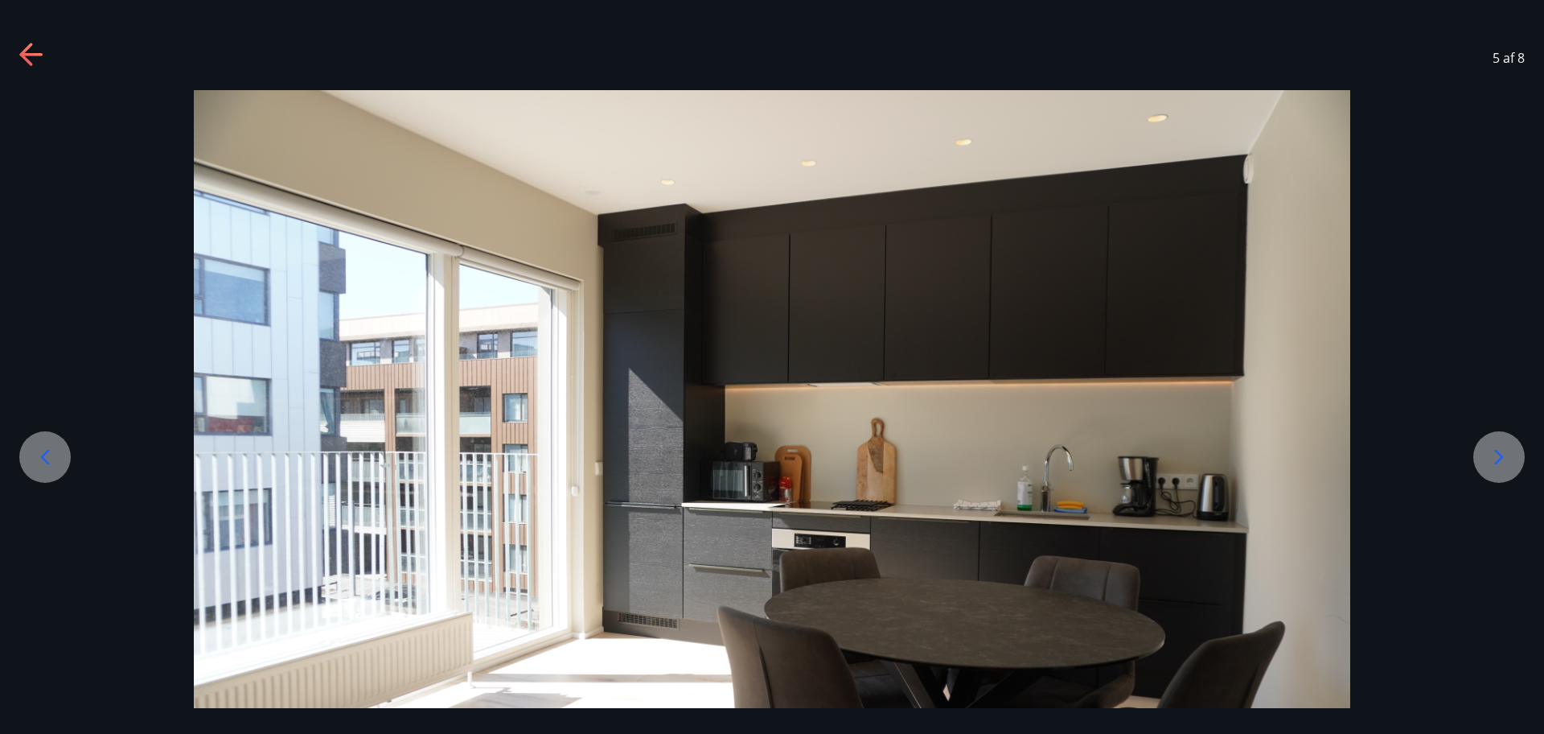
click at [1235, 466] on icon at bounding box center [1499, 457] width 26 height 26
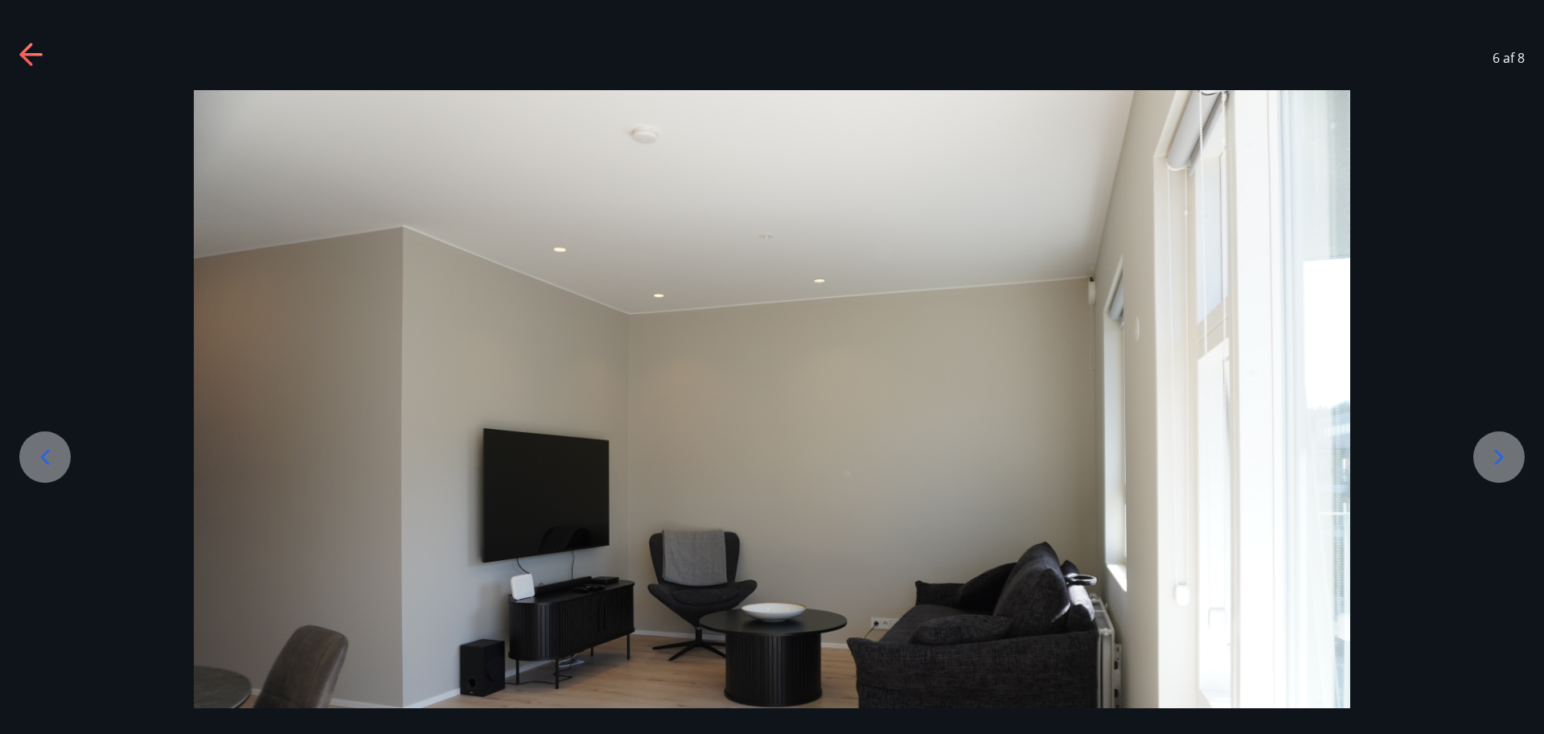
click at [1235, 466] on icon at bounding box center [1499, 457] width 26 height 26
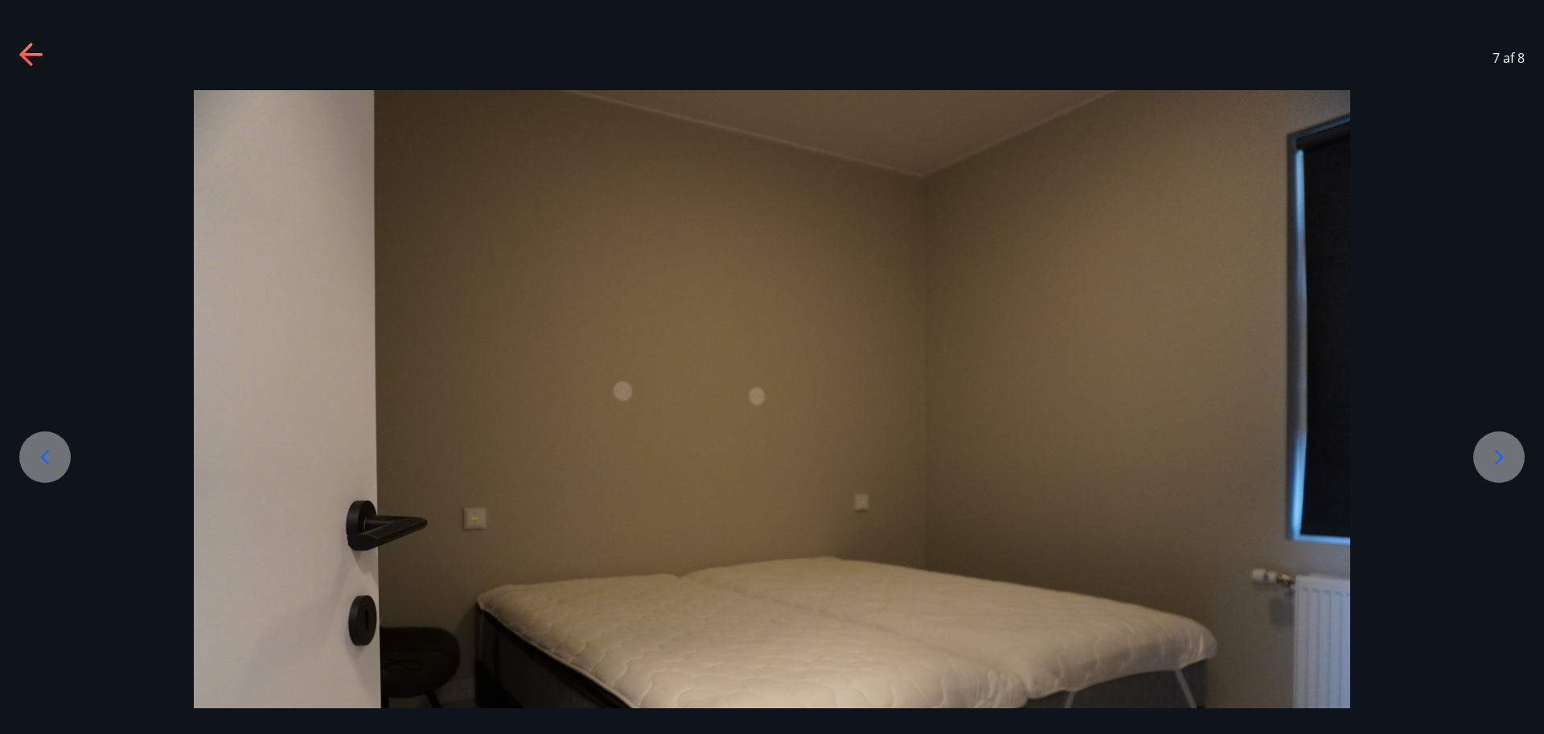
click at [1235, 466] on icon at bounding box center [1499, 457] width 26 height 26
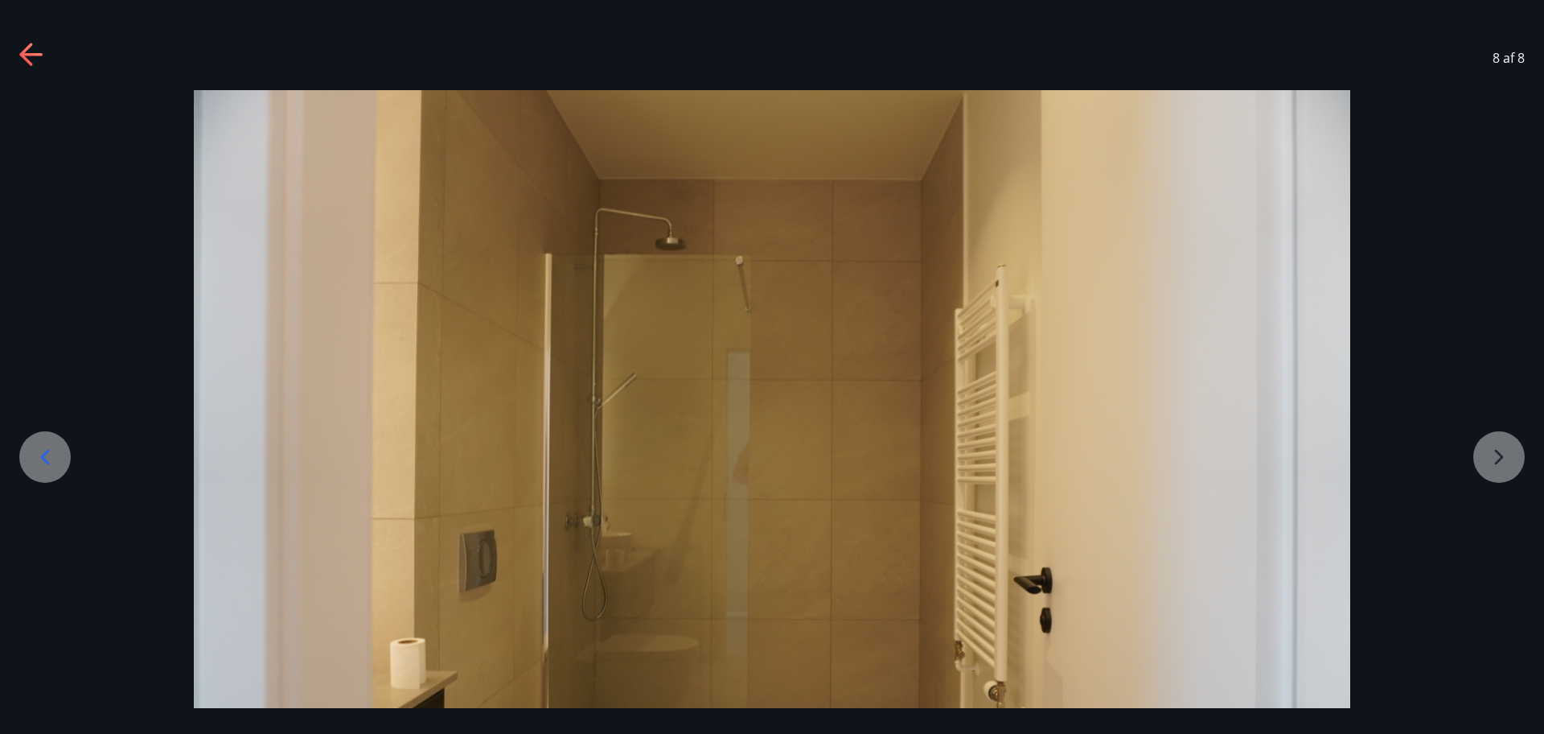
click at [1235, 466] on div at bounding box center [772, 475] width 1544 height 771
click at [31, 56] on icon at bounding box center [32, 56] width 26 height 26
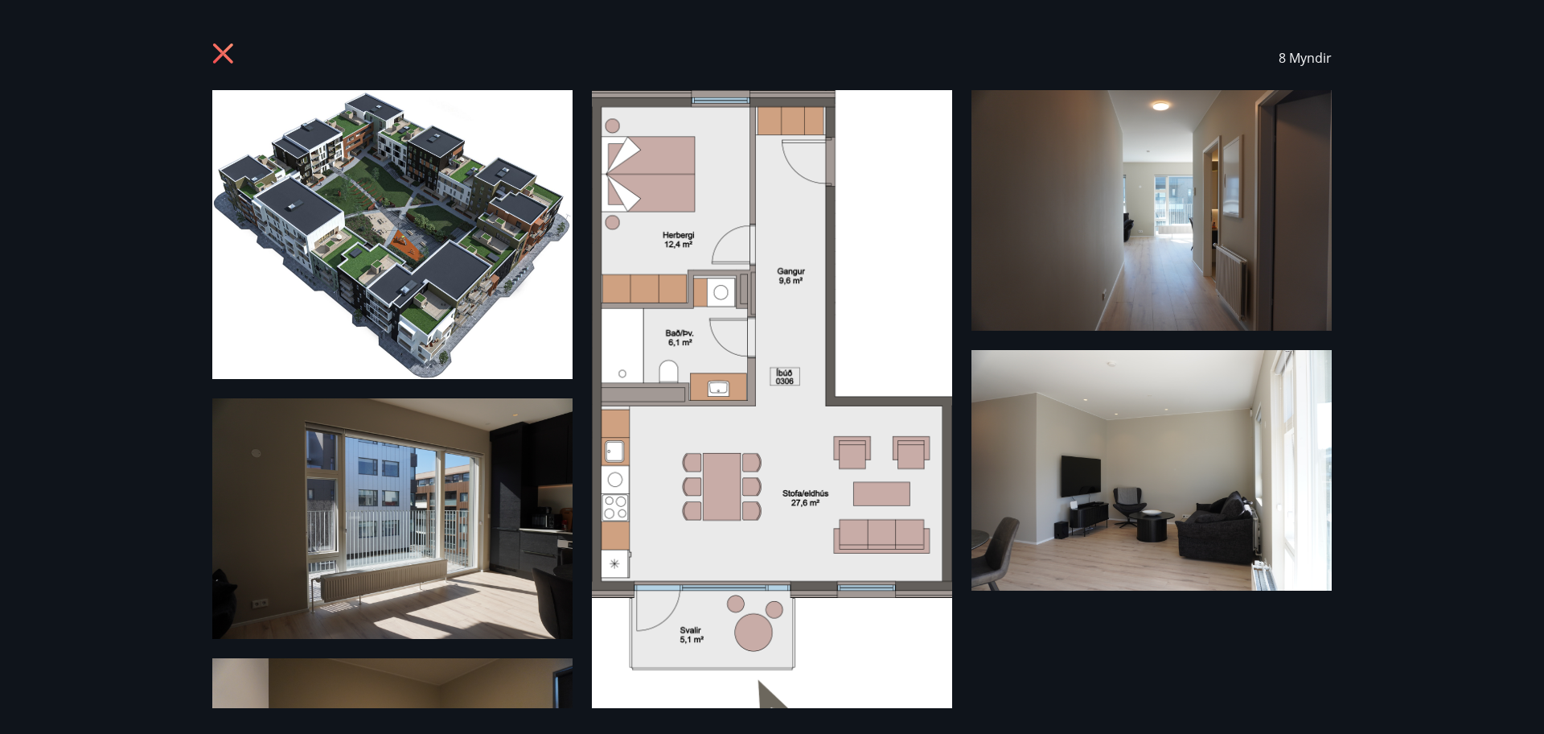
click at [226, 45] on icon at bounding box center [225, 56] width 26 height 26
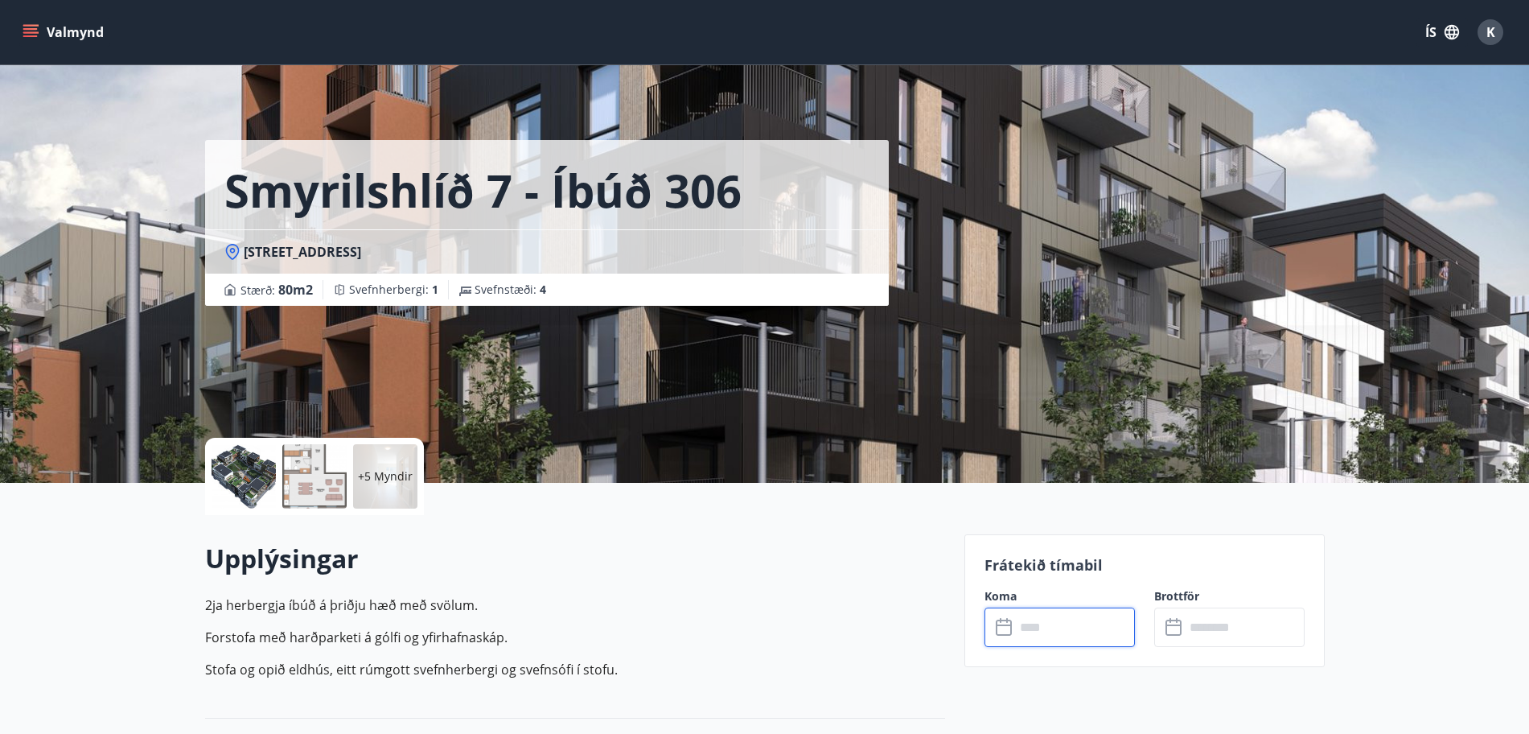
click at [1046, 586] on input "text" at bounding box center [1075, 626] width 120 height 39
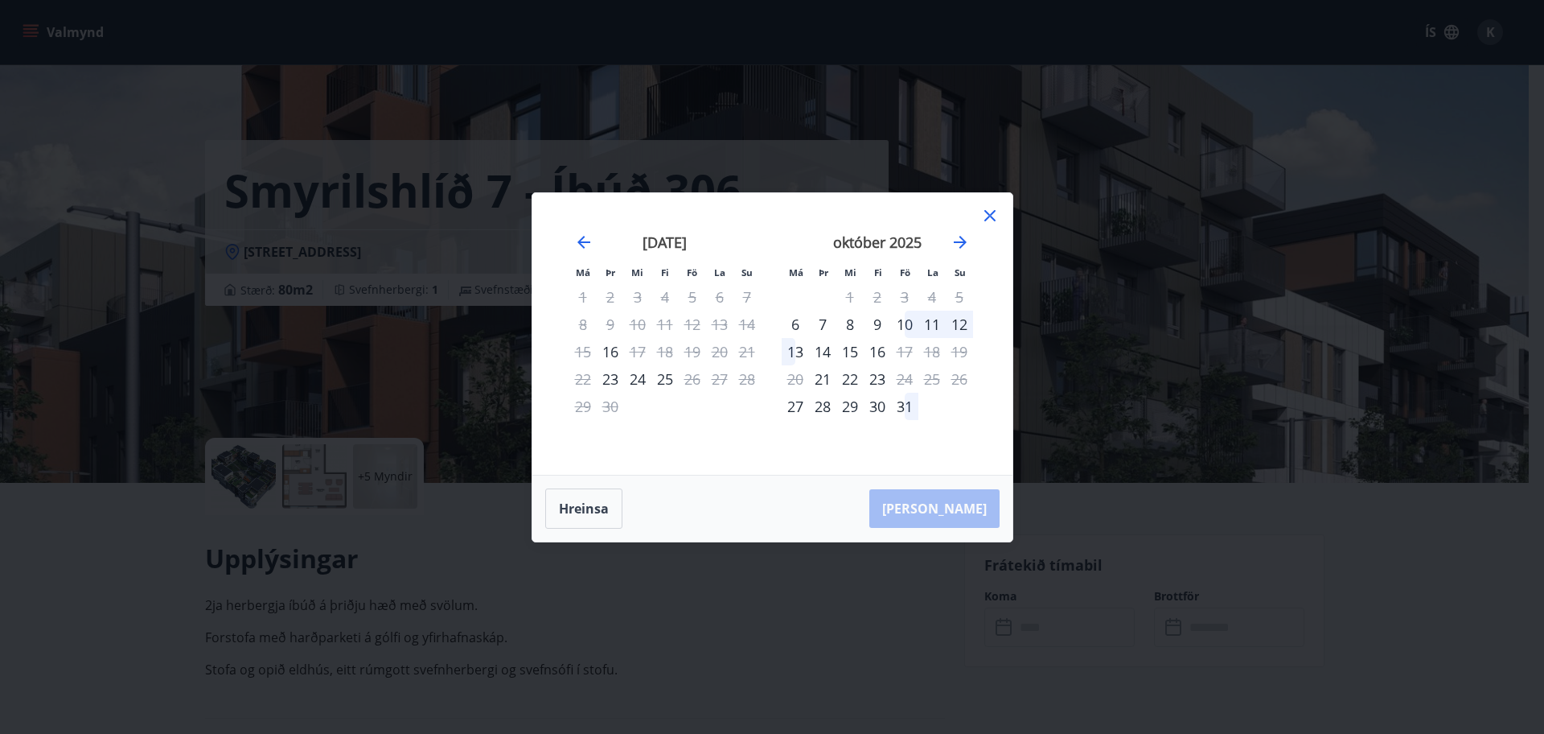
click at [984, 214] on icon at bounding box center [989, 215] width 19 height 19
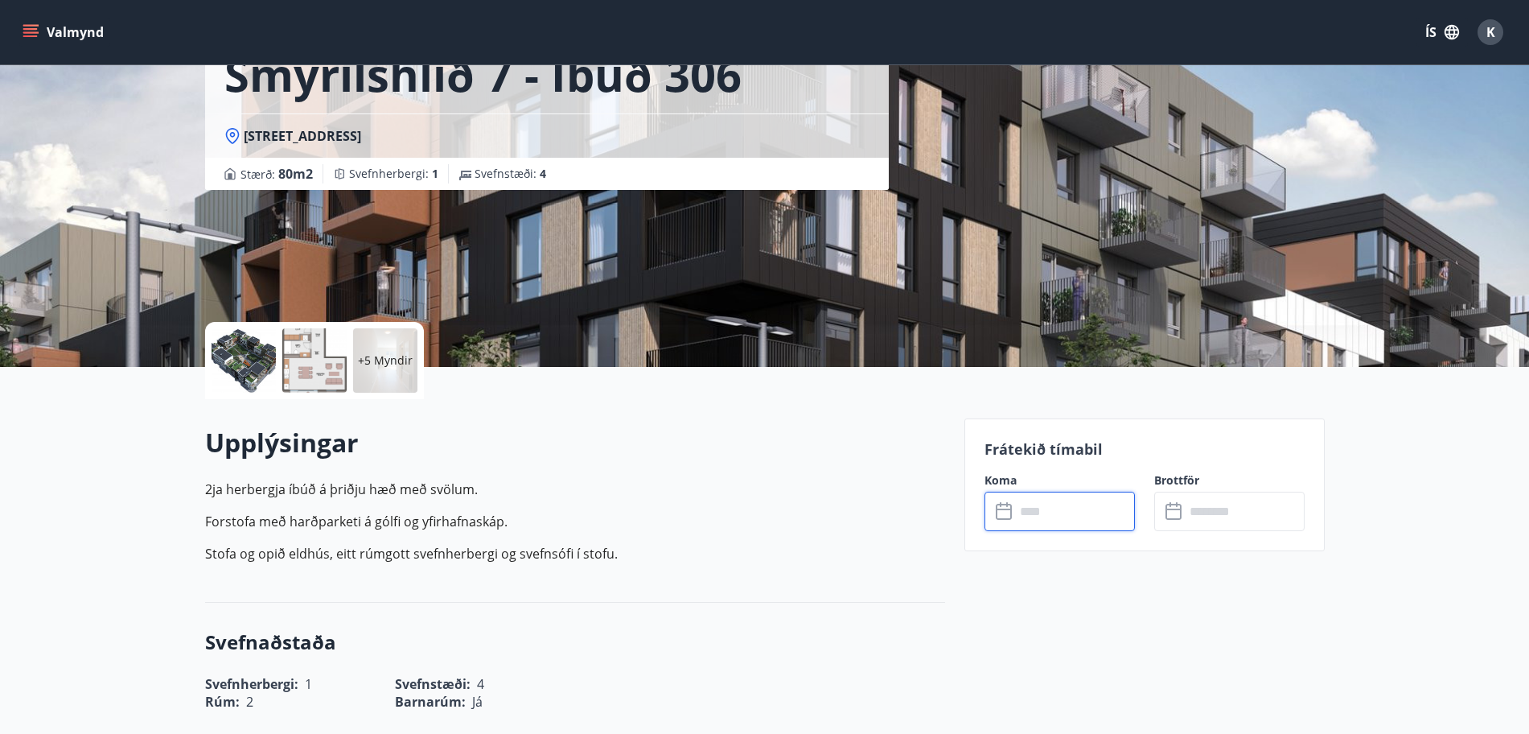
scroll to position [108, 0]
